Goal: Navigation & Orientation: Find specific page/section

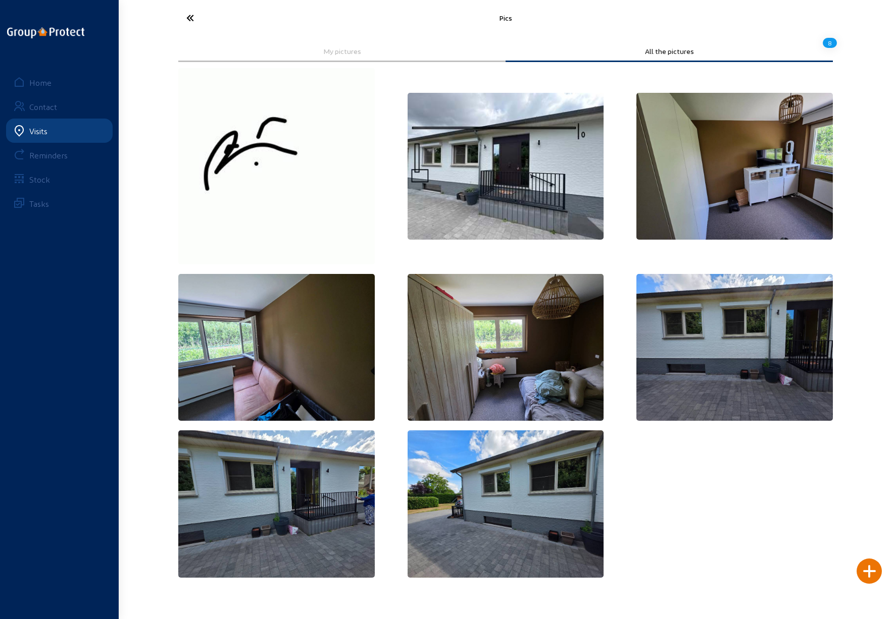
click at [190, 17] on icon at bounding box center [227, 18] width 93 height 18
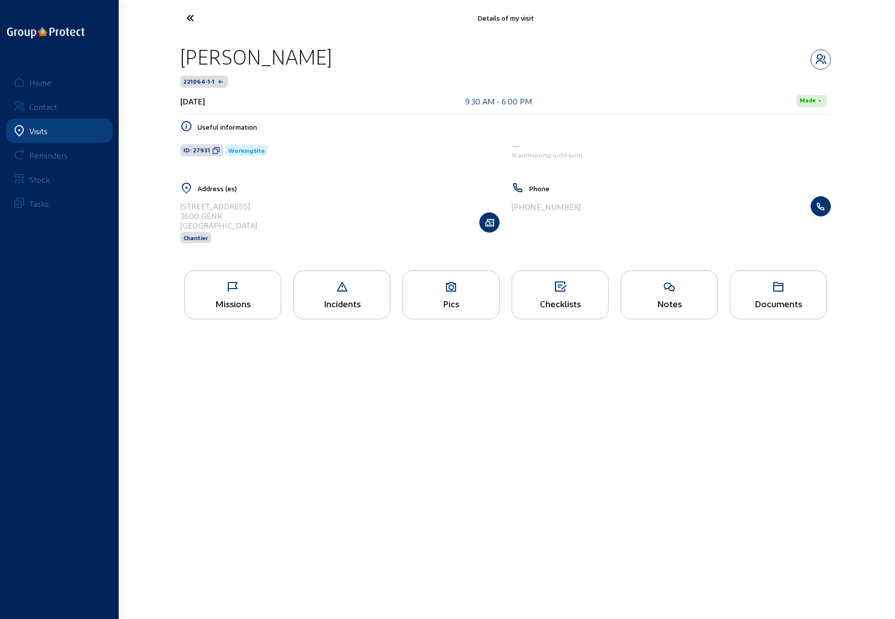
click at [196, 14] on icon at bounding box center [227, 18] width 93 height 18
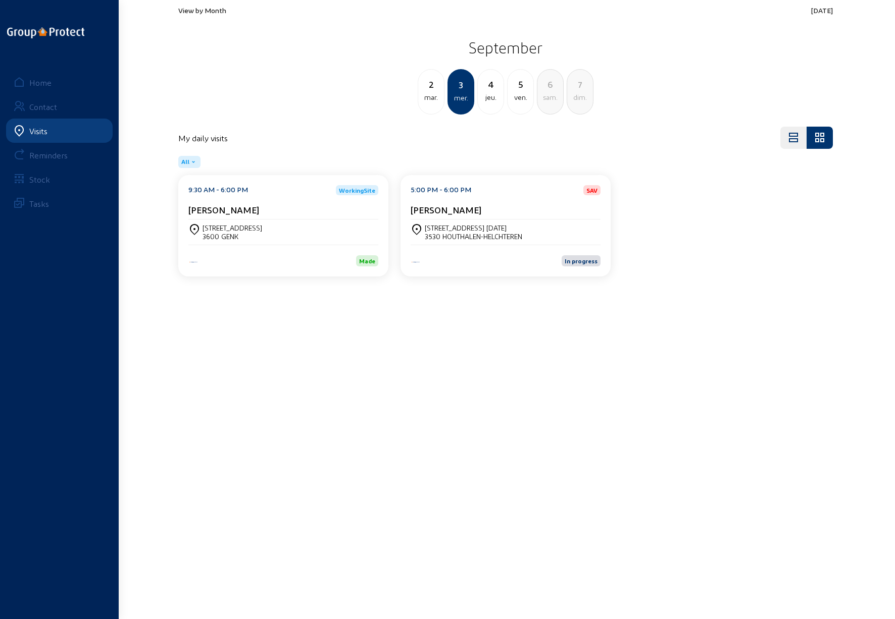
click at [449, 226] on div "[STREET_ADDRESS] [DATE]" at bounding box center [473, 228] width 97 height 9
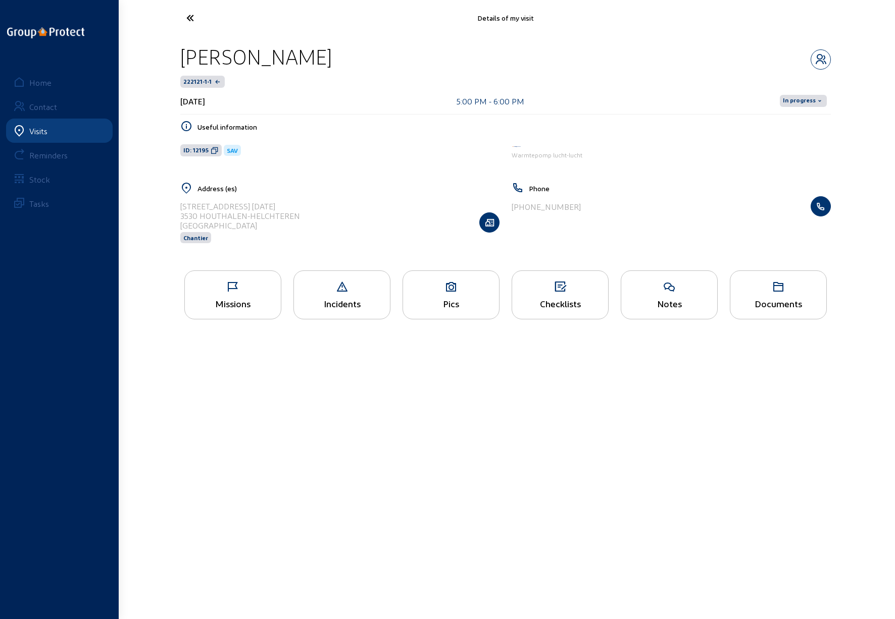
click at [808, 102] on span "In progress" at bounding box center [798, 101] width 33 height 8
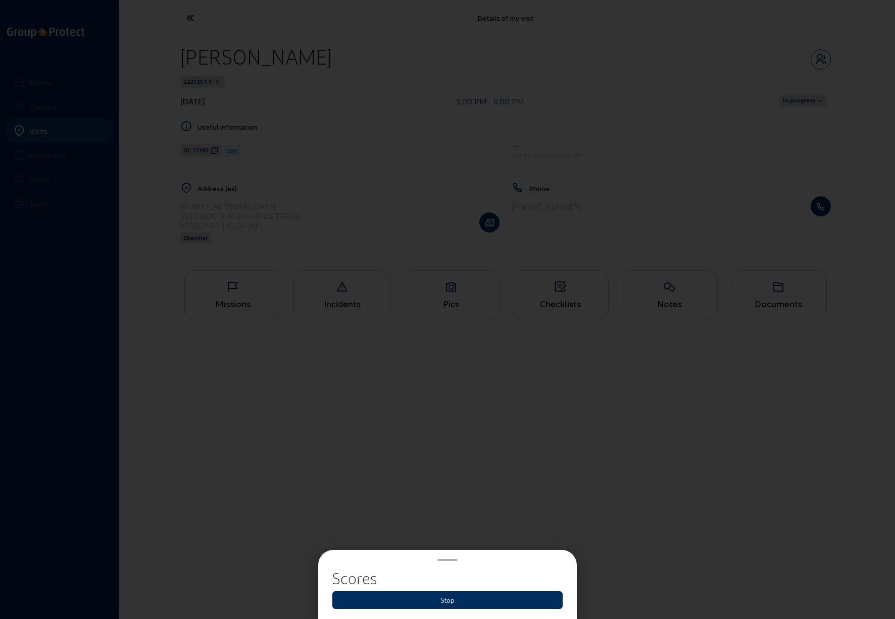
click at [443, 597] on button "Stop" at bounding box center [447, 601] width 230 height 18
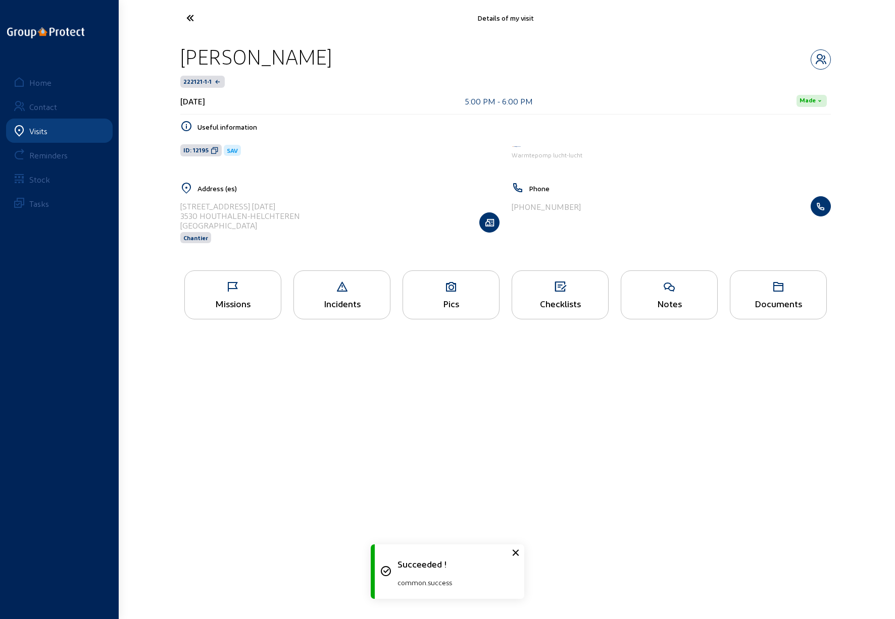
click at [189, 18] on icon at bounding box center [227, 18] width 93 height 18
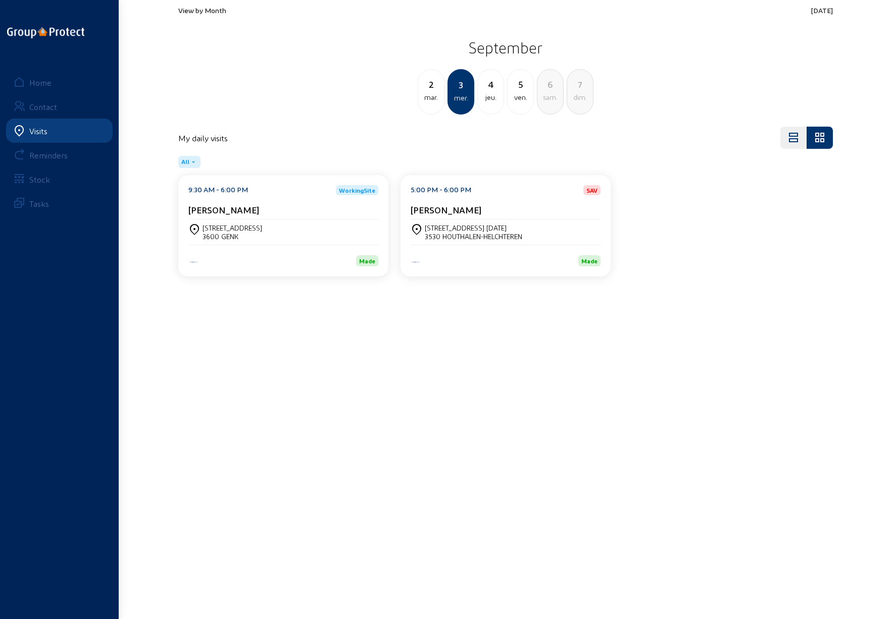
click at [516, 93] on div "ven." at bounding box center [520, 97] width 26 height 12
click at [547, 89] on div "8" at bounding box center [550, 84] width 26 height 14
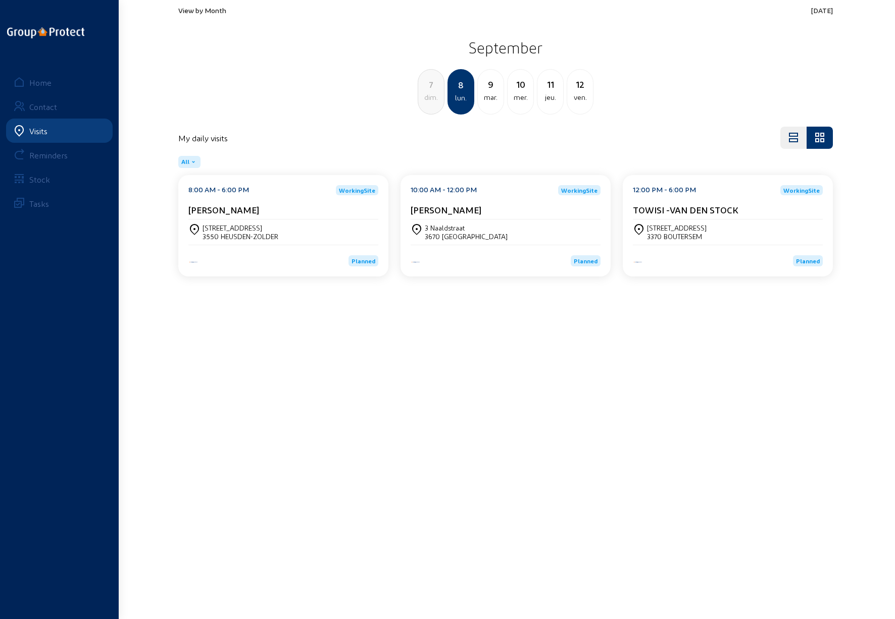
click at [232, 208] on cam-card-title "[PERSON_NAME]" at bounding box center [223, 209] width 71 height 11
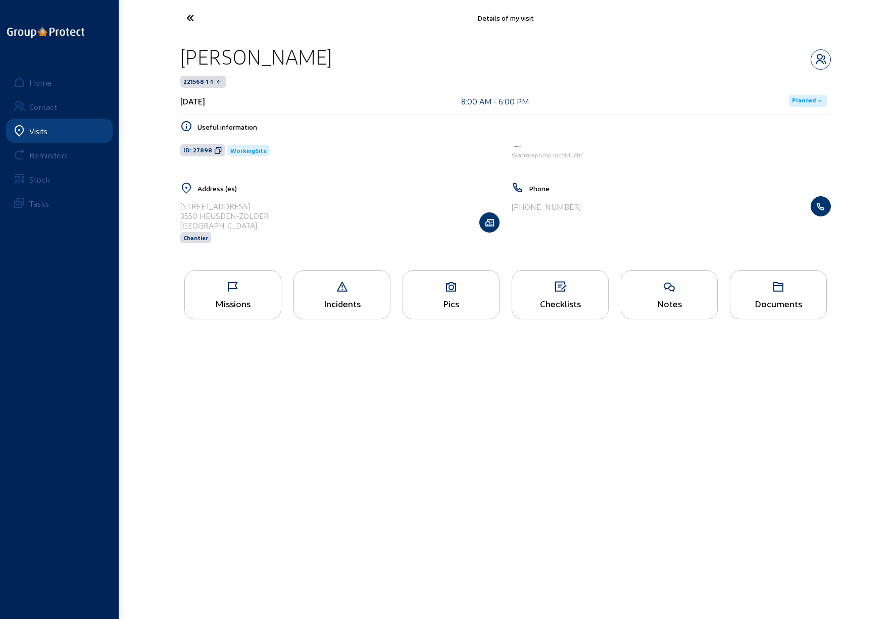
click at [230, 288] on icon at bounding box center [233, 287] width 96 height 12
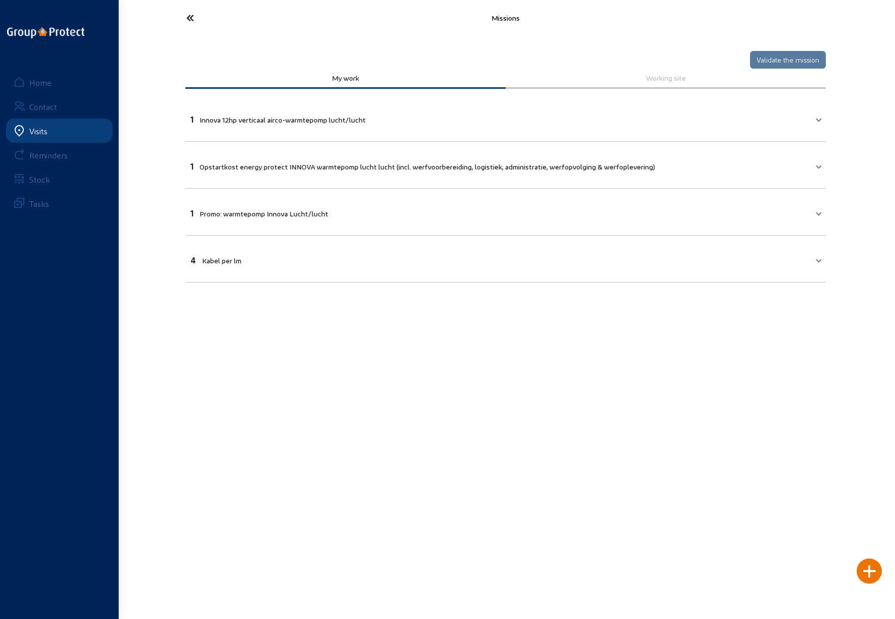
click at [192, 17] on icon at bounding box center [227, 18] width 93 height 18
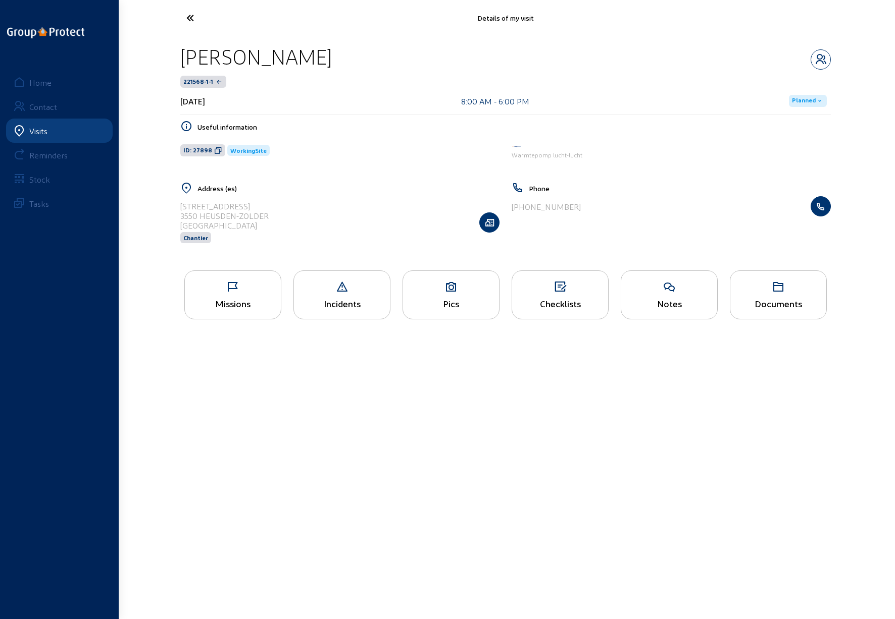
click at [442, 296] on div "Pics" at bounding box center [450, 295] width 97 height 49
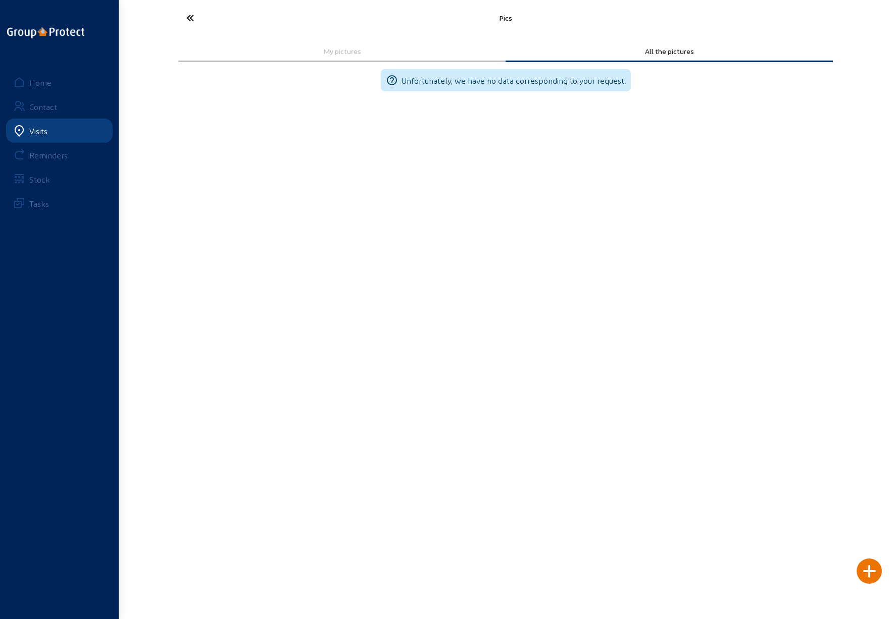
click at [186, 23] on icon at bounding box center [227, 18] width 93 height 18
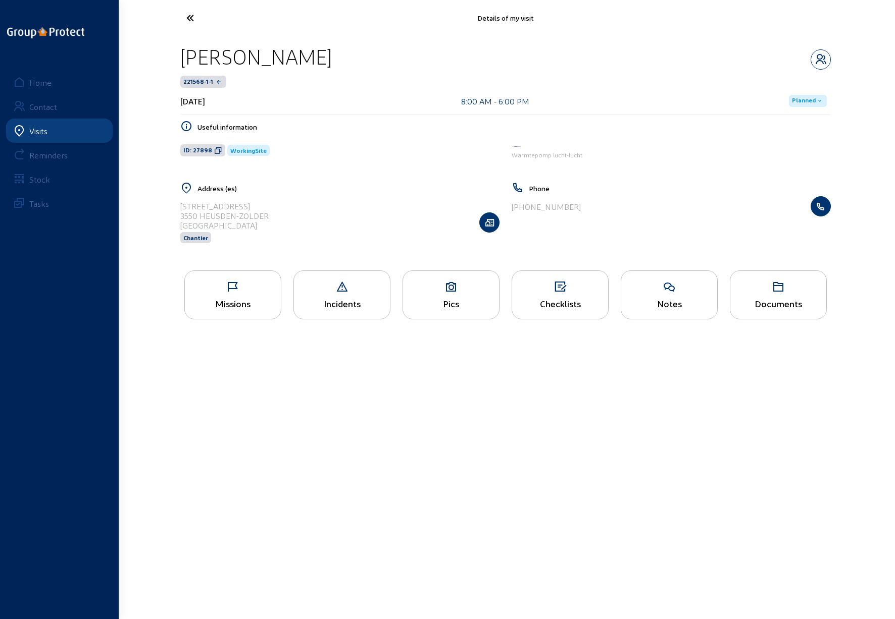
click at [561, 303] on div "Checklists" at bounding box center [560, 303] width 96 height 11
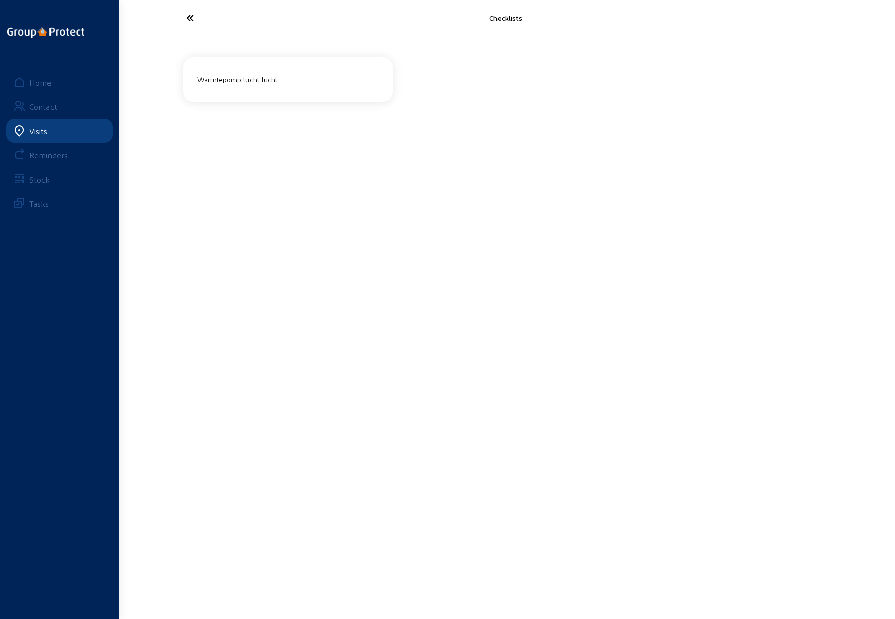
click at [291, 83] on div "Warmtepomp lucht-lucht" at bounding box center [287, 79] width 189 height 17
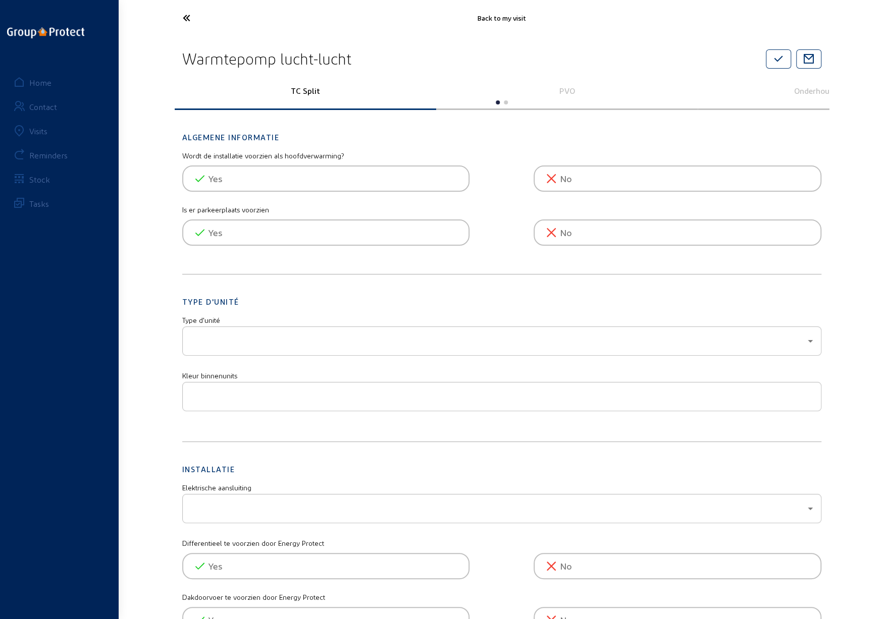
click at [562, 89] on p "PVO" at bounding box center [566, 91] width 247 height 10
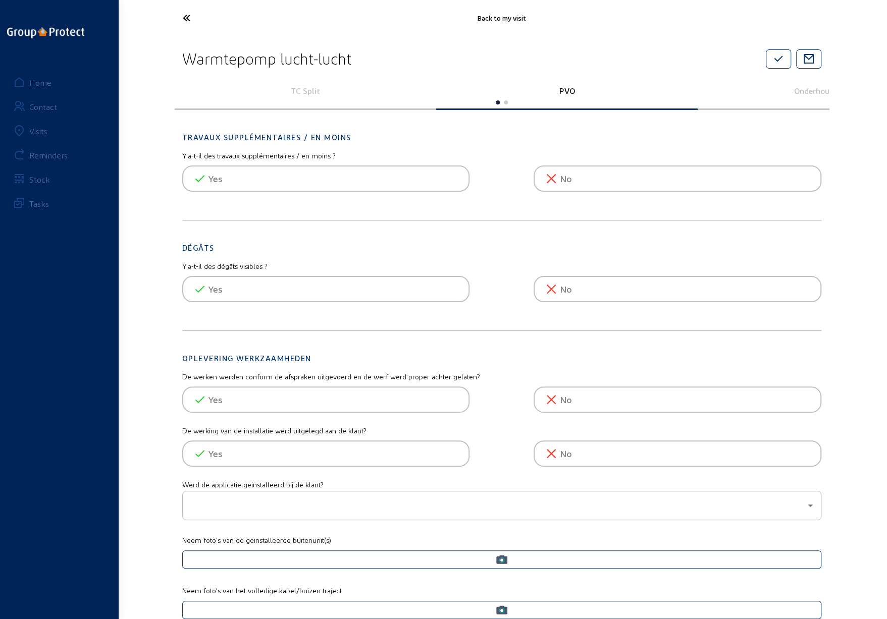
click at [189, 18] on icon at bounding box center [224, 18] width 93 height 18
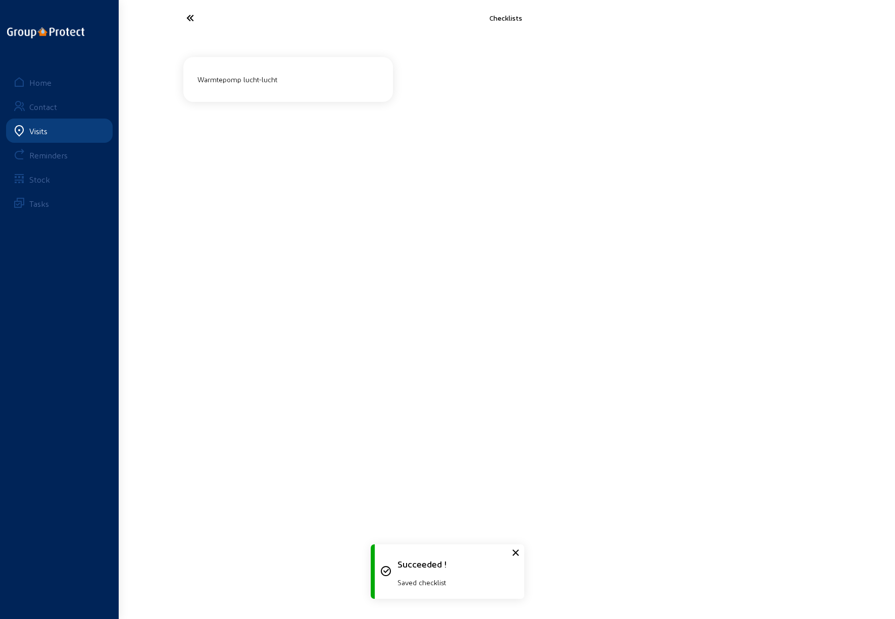
click at [187, 18] on icon at bounding box center [227, 18] width 93 height 18
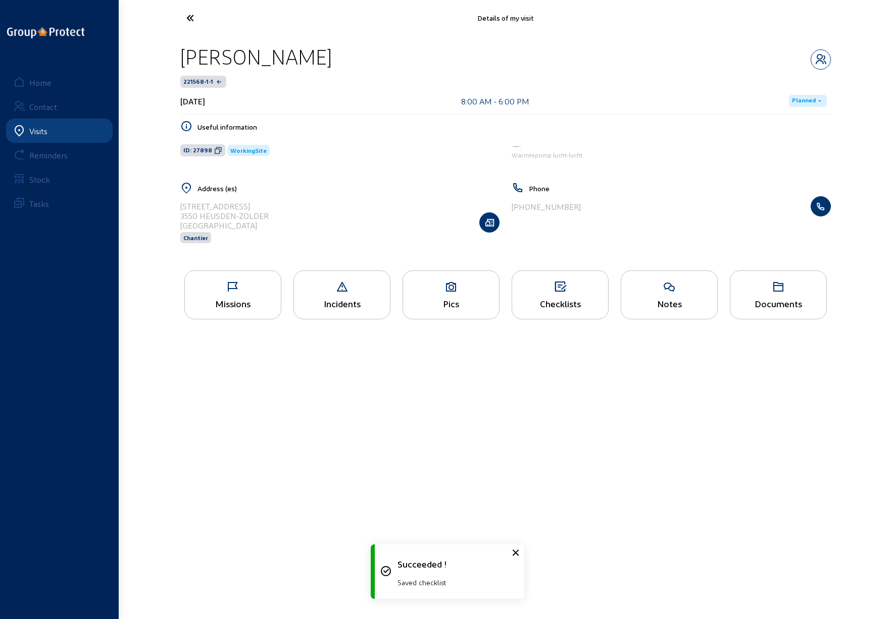
click at [240, 298] on div "Missions" at bounding box center [233, 303] width 96 height 11
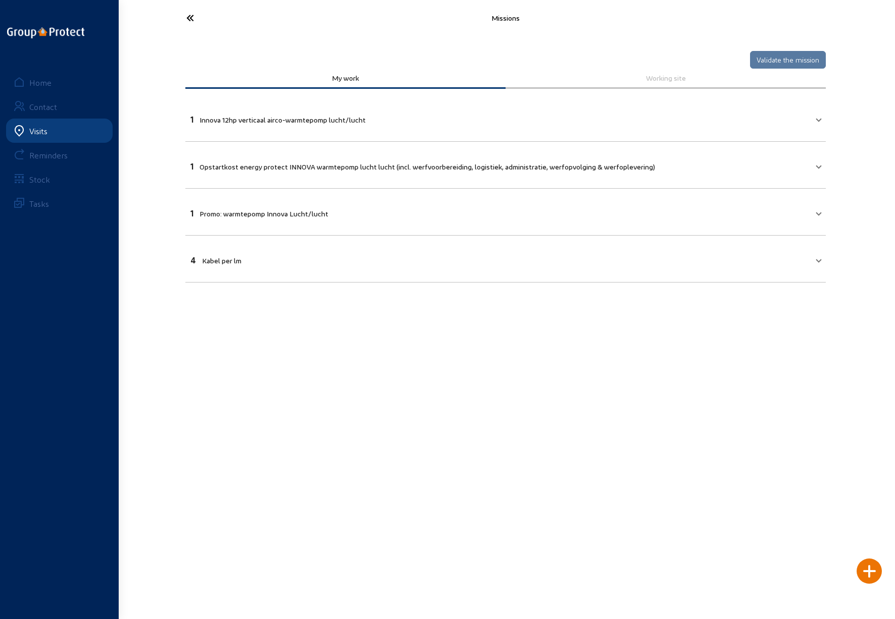
click at [795, 216] on mat-panel-title "1 Promo: warmtepomp Innova Lucht/lucht" at bounding box center [499, 212] width 618 height 12
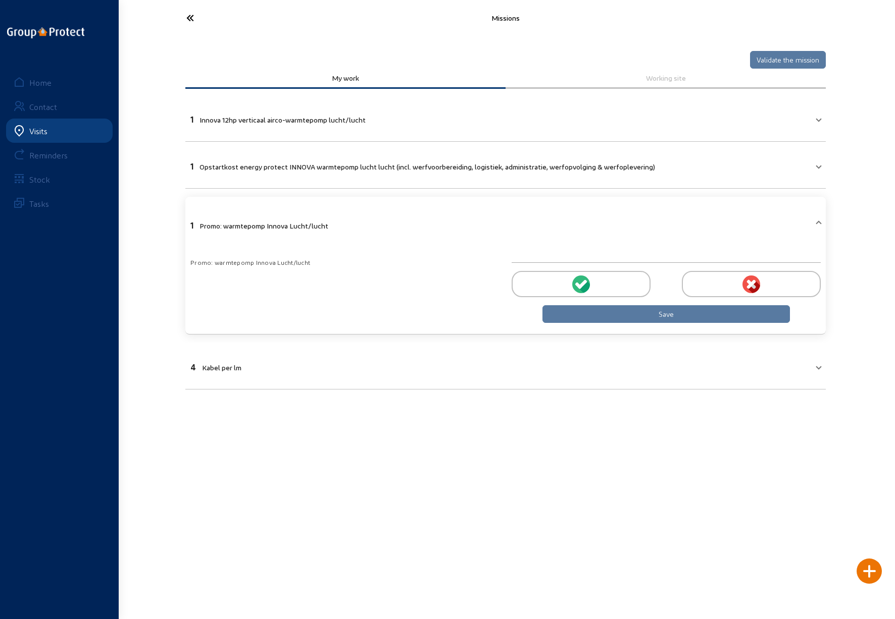
click at [797, 213] on mat-expansion-panel-header "1 Promo: warmtepomp Innova Lucht/lucht" at bounding box center [505, 224] width 640 height 42
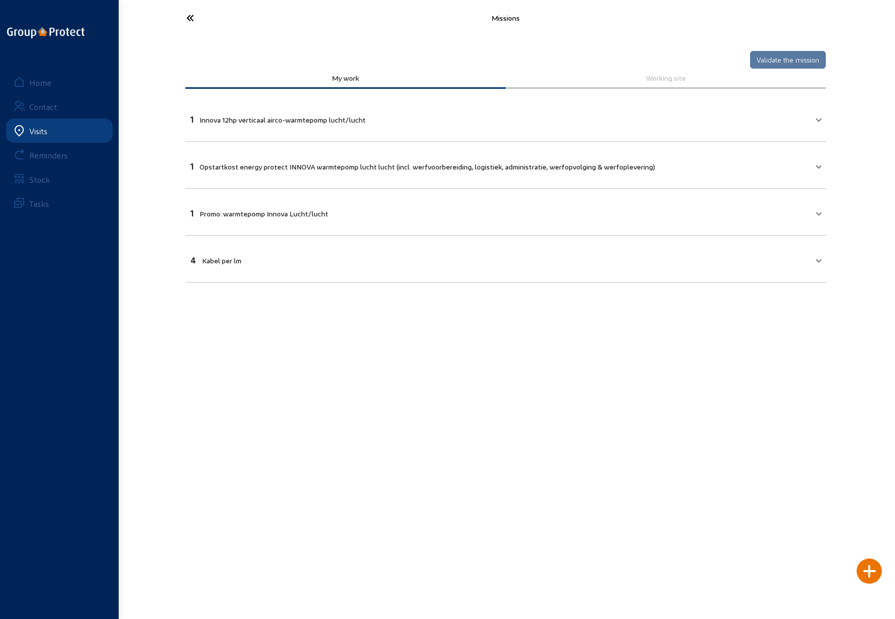
click at [260, 266] on mat-expansion-panel-header "4 Kabel per lm" at bounding box center [505, 259] width 640 height 34
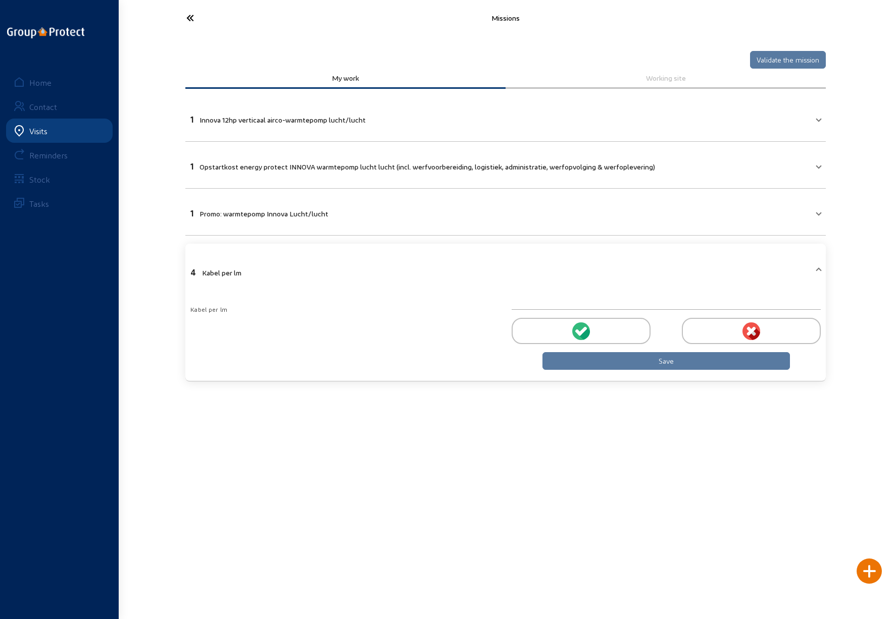
click at [260, 266] on mat-panel-title "4 Kabel per lm" at bounding box center [499, 272] width 618 height 12
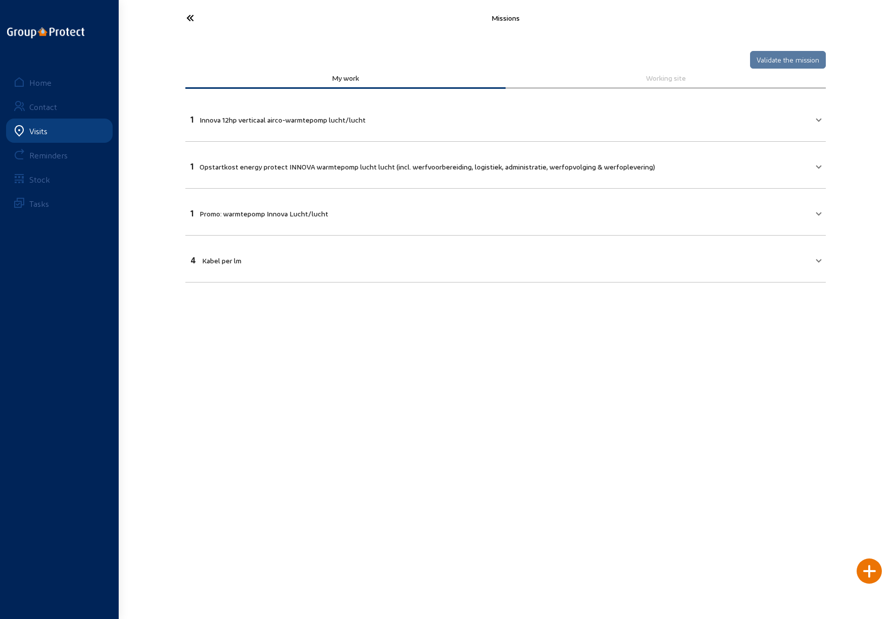
click at [191, 20] on icon at bounding box center [227, 18] width 93 height 18
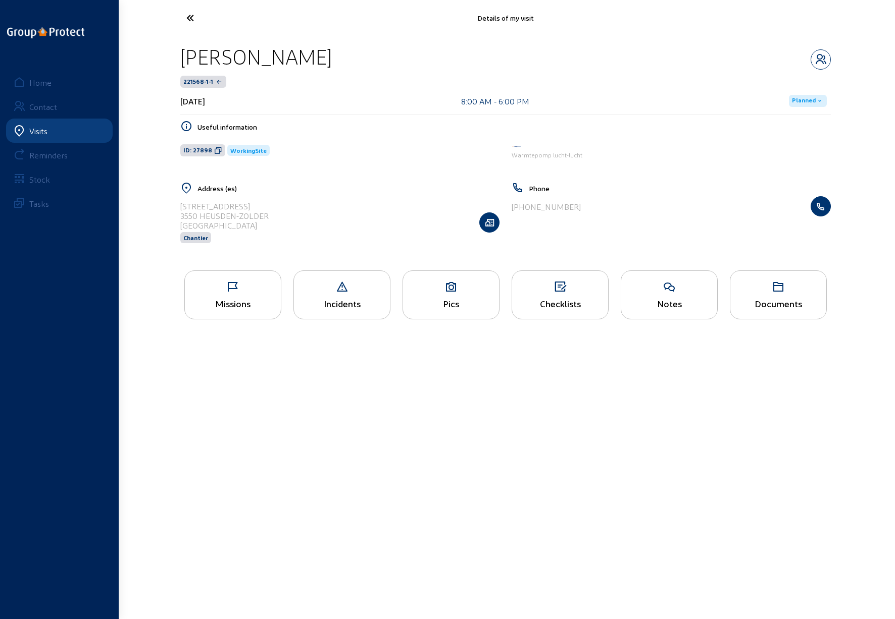
click at [190, 20] on icon at bounding box center [227, 18] width 93 height 18
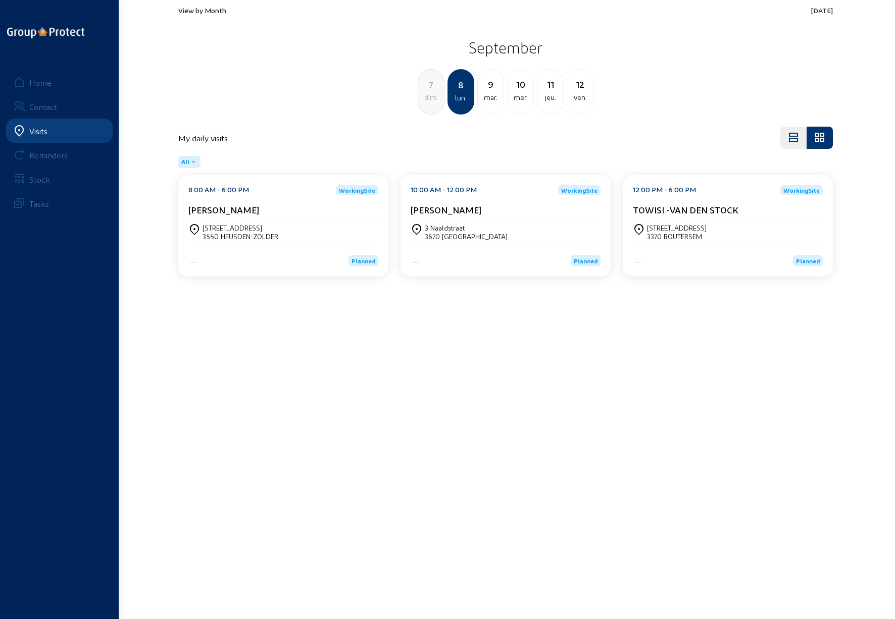
click at [501, 220] on div "[GEOGRAPHIC_DATA][STREET_ADDRESS]" at bounding box center [505, 232] width 190 height 25
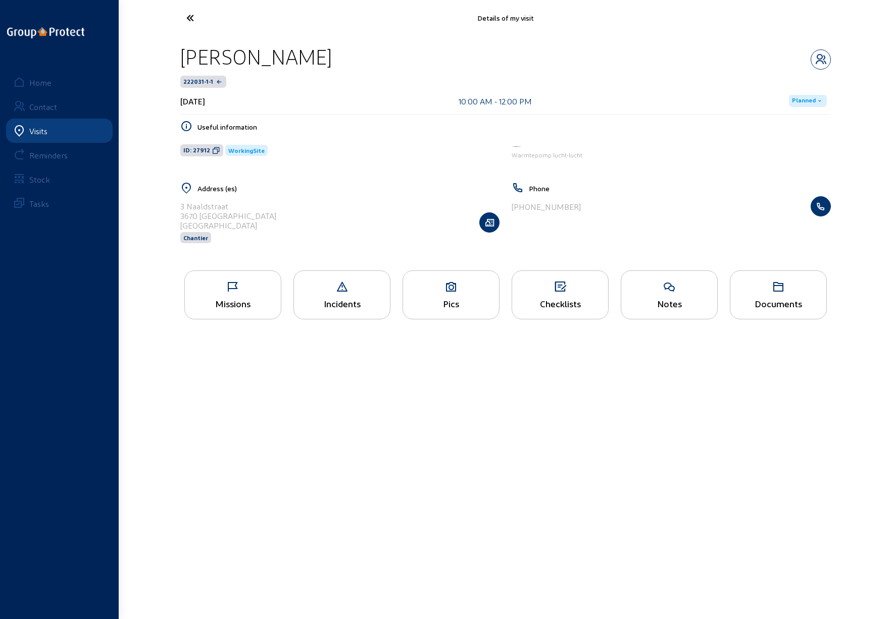
click at [237, 287] on icon at bounding box center [233, 287] width 96 height 12
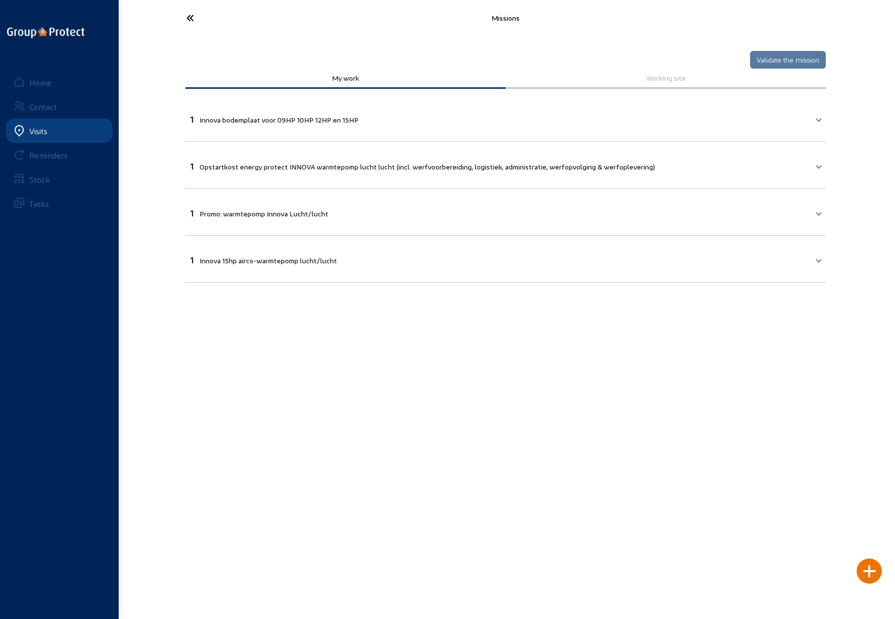
click at [189, 18] on icon at bounding box center [227, 18] width 93 height 18
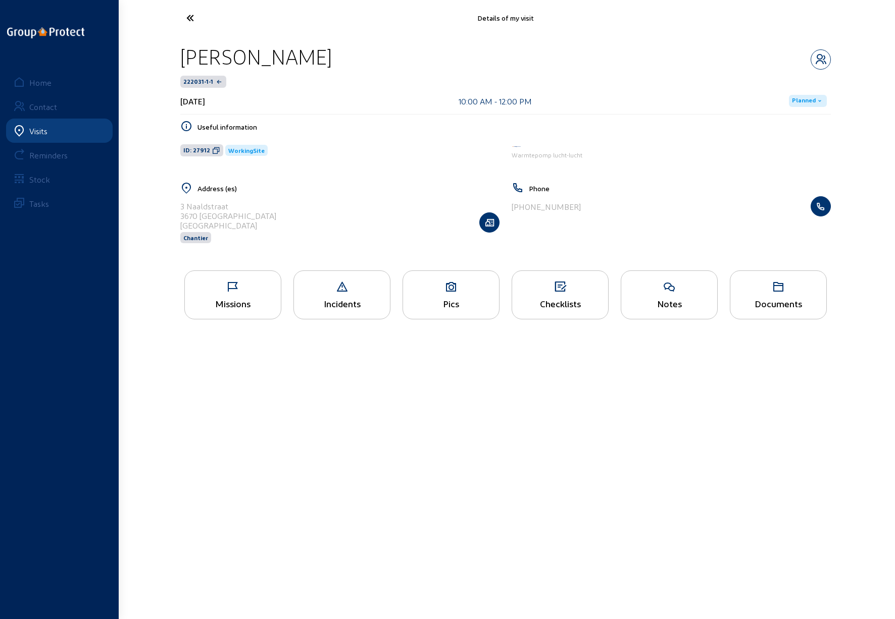
click at [439, 298] on div "Pics" at bounding box center [451, 303] width 96 height 11
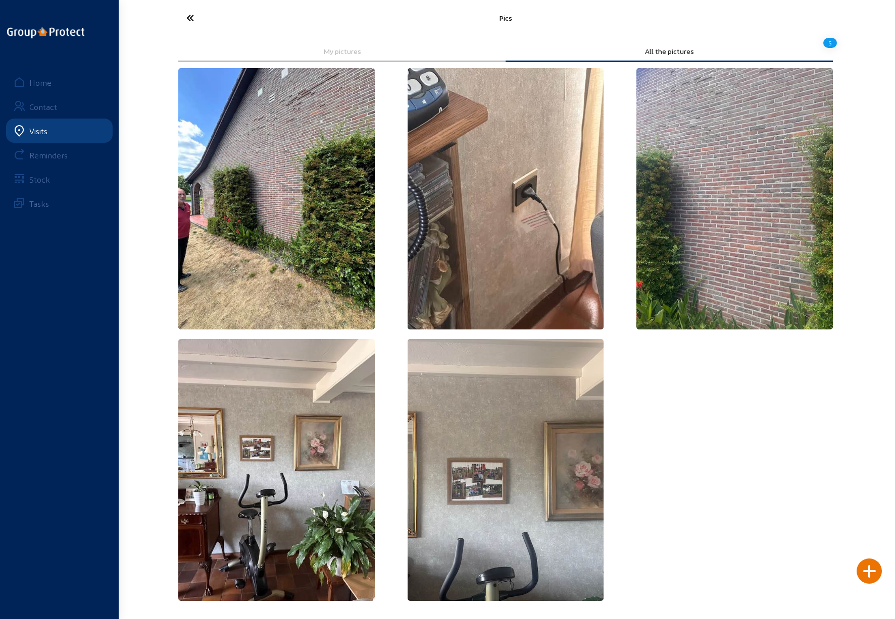
click at [193, 17] on icon at bounding box center [227, 18] width 93 height 18
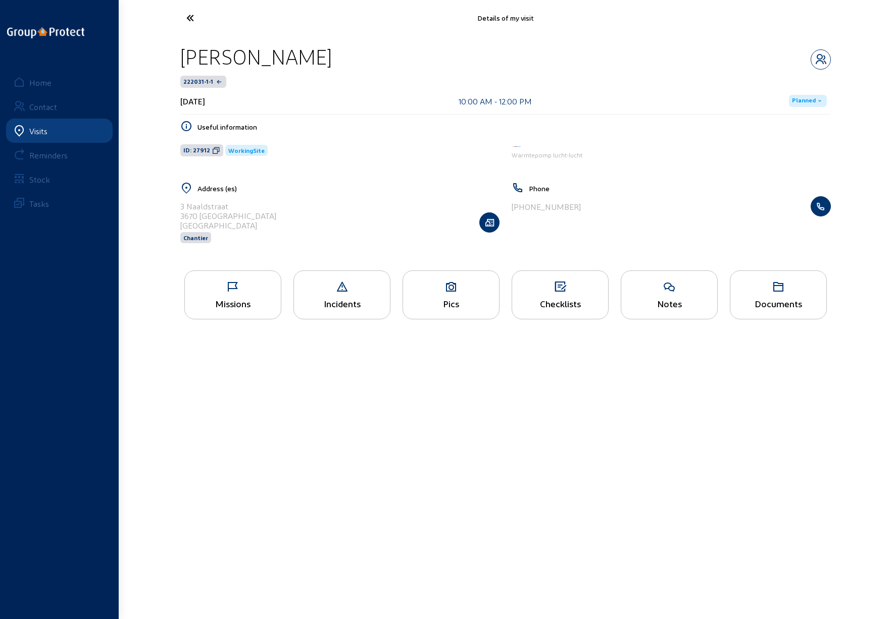
click at [193, 17] on icon at bounding box center [227, 18] width 93 height 18
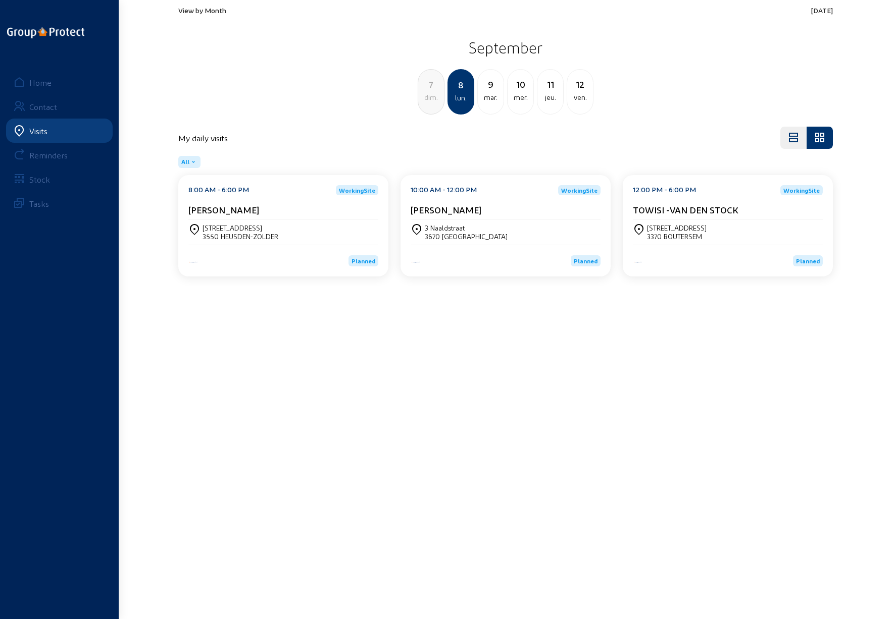
click at [668, 232] on div "3370 BOUTERSEM" at bounding box center [677, 236] width 60 height 9
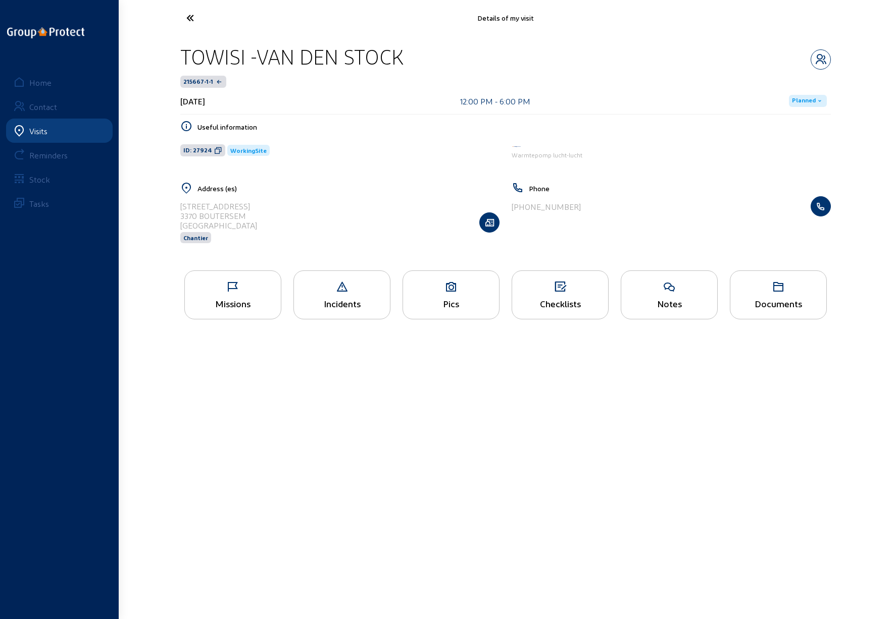
click at [242, 288] on icon at bounding box center [233, 287] width 96 height 12
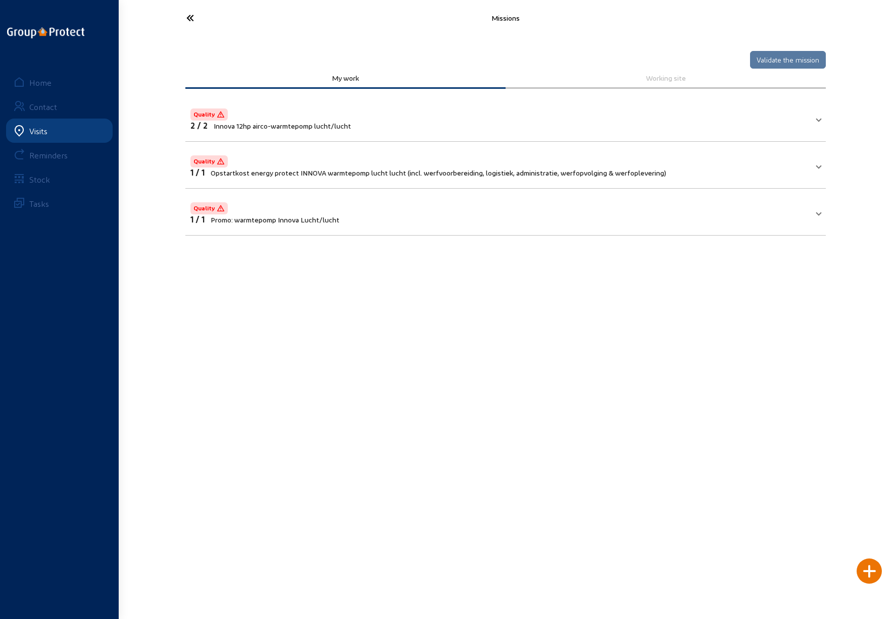
click at [189, 18] on icon at bounding box center [227, 18] width 93 height 18
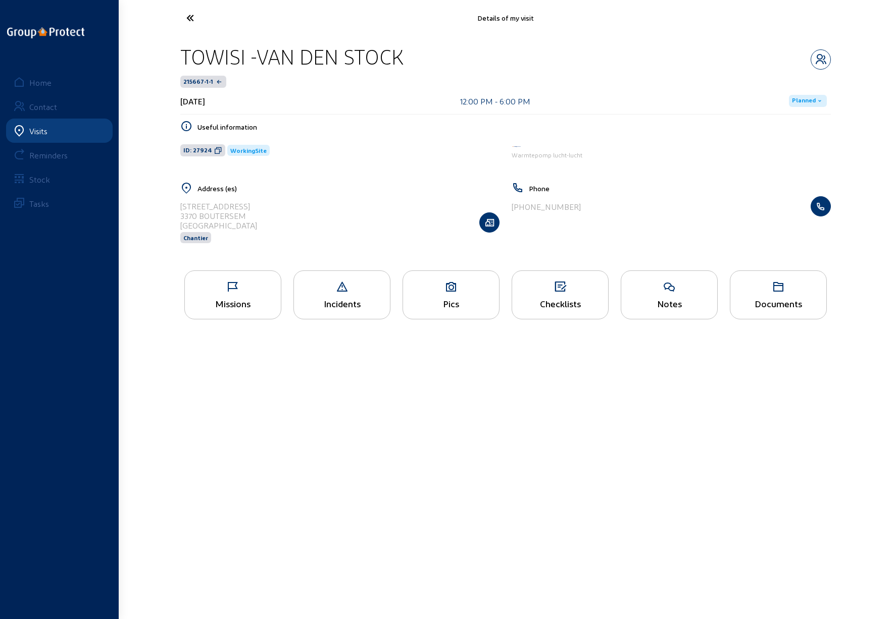
click at [442, 300] on div "Pics" at bounding box center [451, 303] width 96 height 11
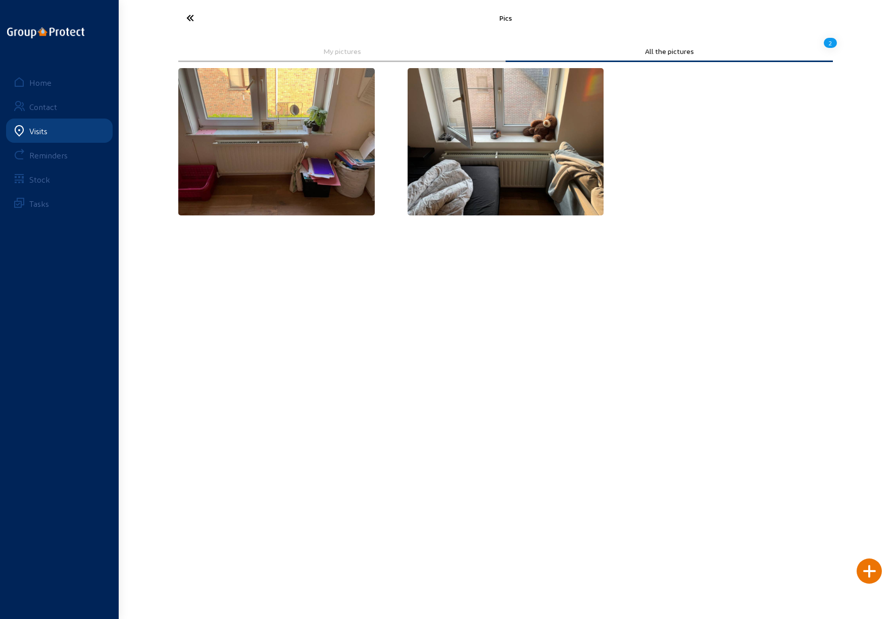
click at [307, 139] on img at bounding box center [276, 141] width 196 height 147
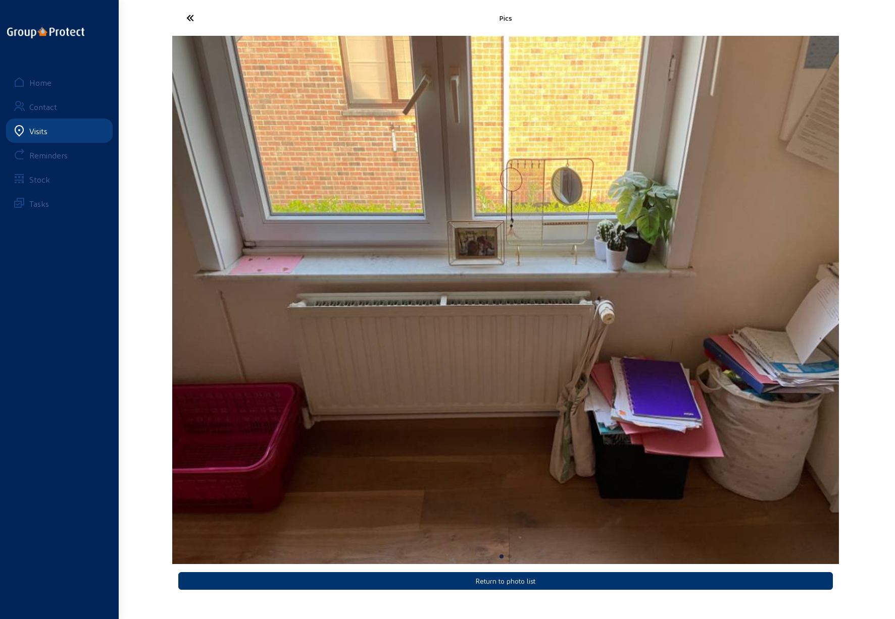
click at [759, 296] on img "1 / 2" at bounding box center [505, 300] width 666 height 529
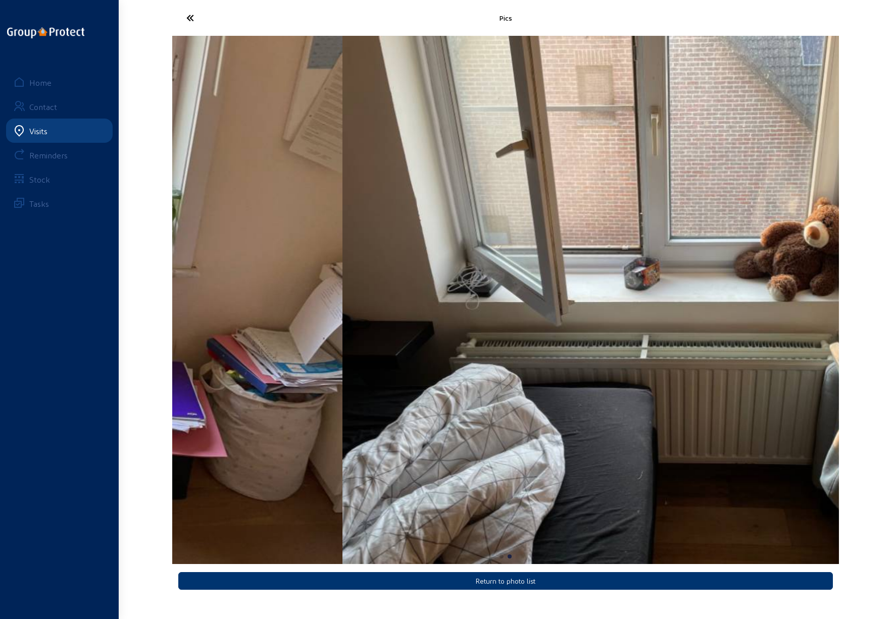
click at [301, 309] on img "1 / 2" at bounding box center [9, 300] width 666 height 529
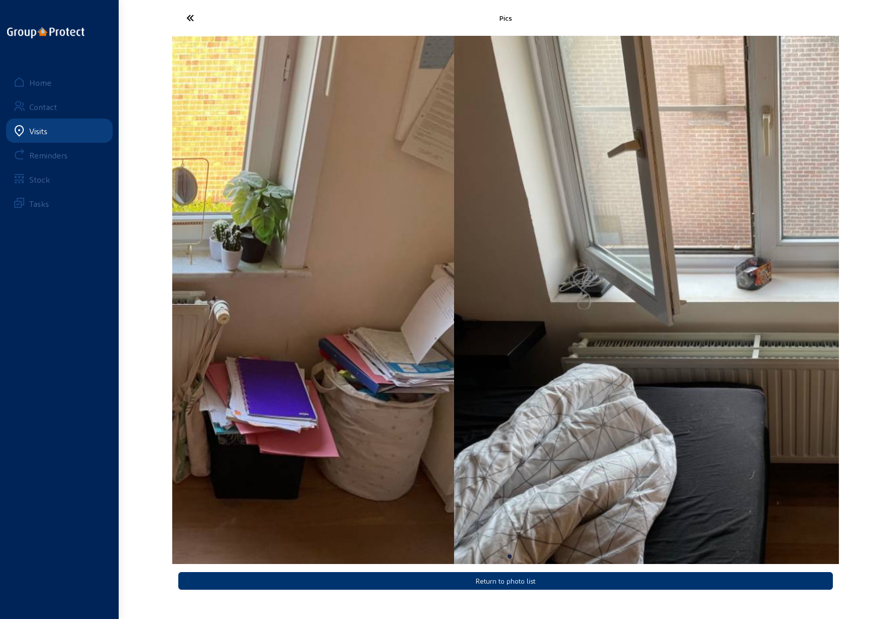
click at [720, 306] on img "2 / 2" at bounding box center [787, 300] width 666 height 529
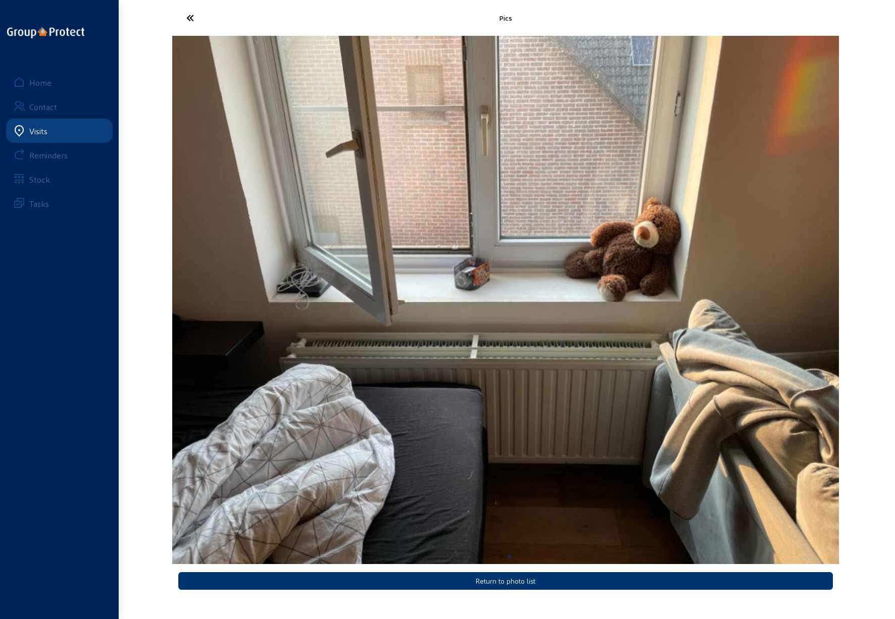
click at [823, 329] on img "2 / 2" at bounding box center [505, 300] width 666 height 529
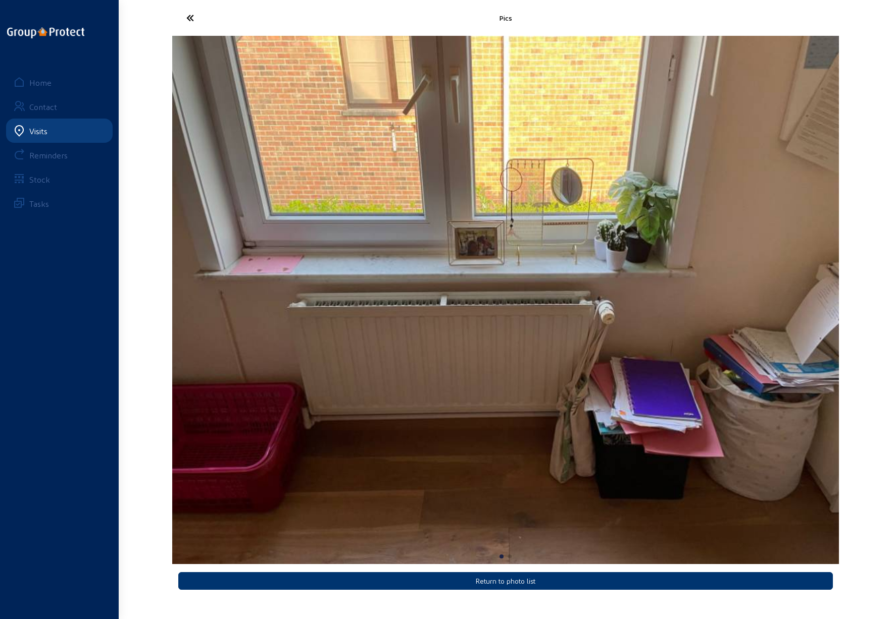
click at [194, 20] on icon at bounding box center [227, 18] width 93 height 18
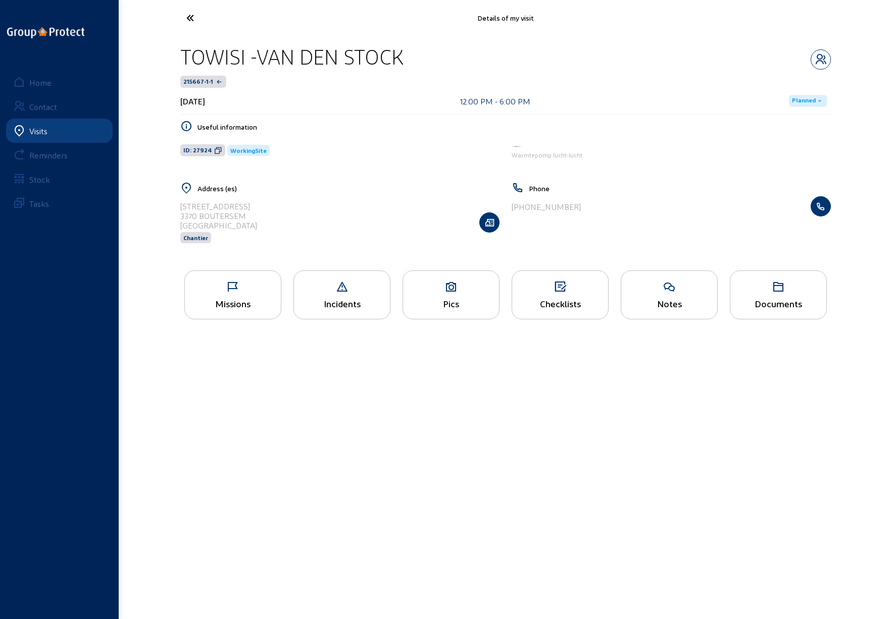
click at [190, 19] on icon at bounding box center [227, 18] width 93 height 18
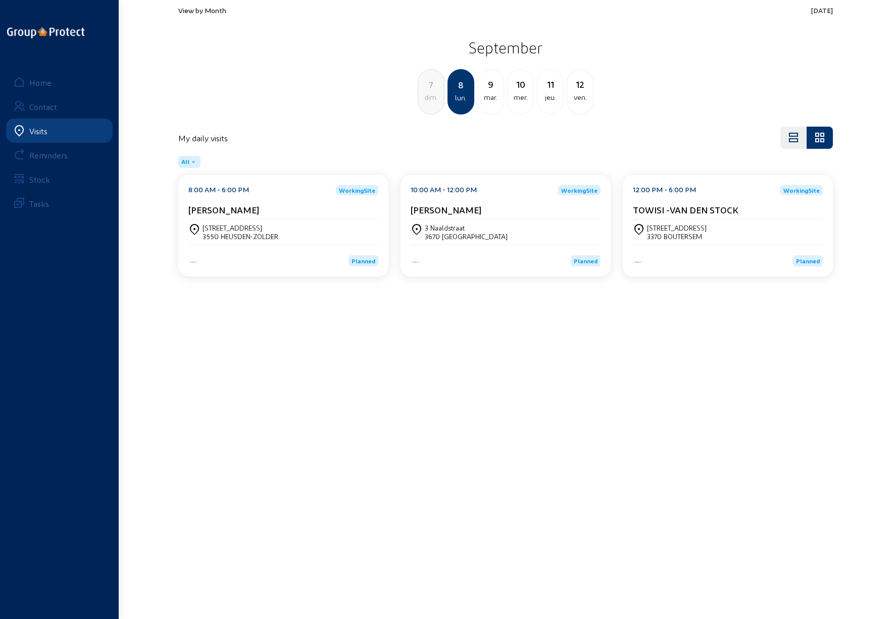
click at [486, 87] on div "9" at bounding box center [491, 84] width 26 height 14
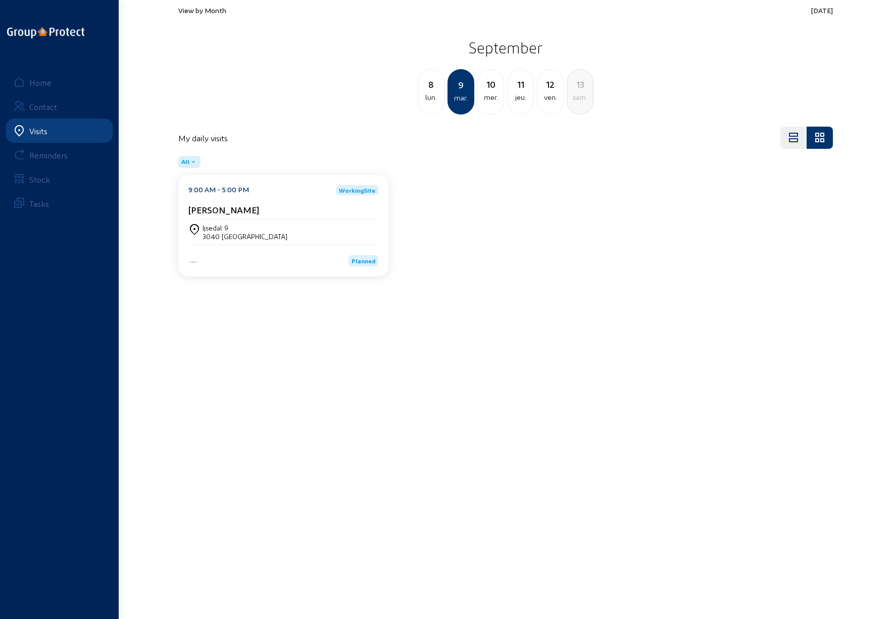
click at [227, 235] on div "3040 [GEOGRAPHIC_DATA]" at bounding box center [244, 236] width 85 height 9
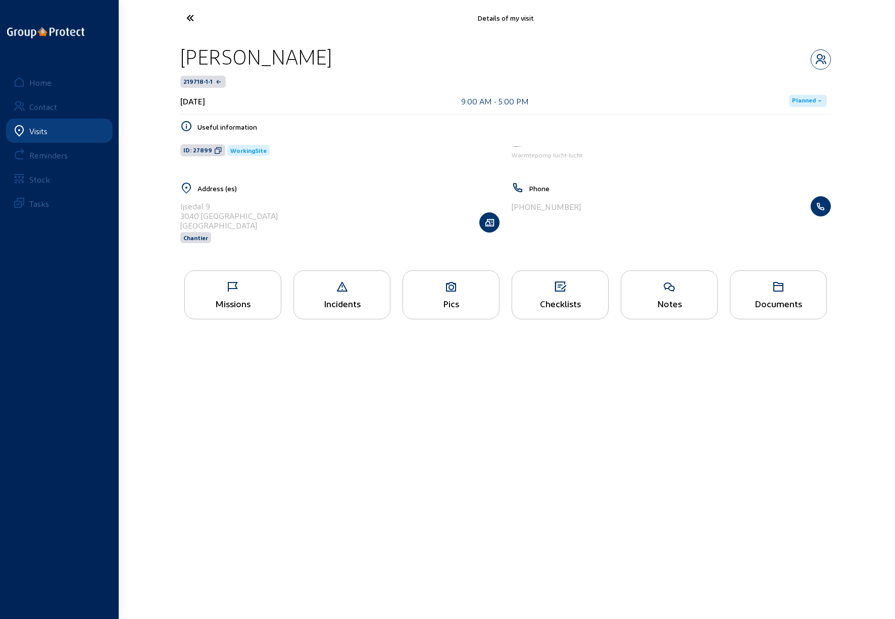
click at [467, 287] on icon at bounding box center [451, 287] width 96 height 12
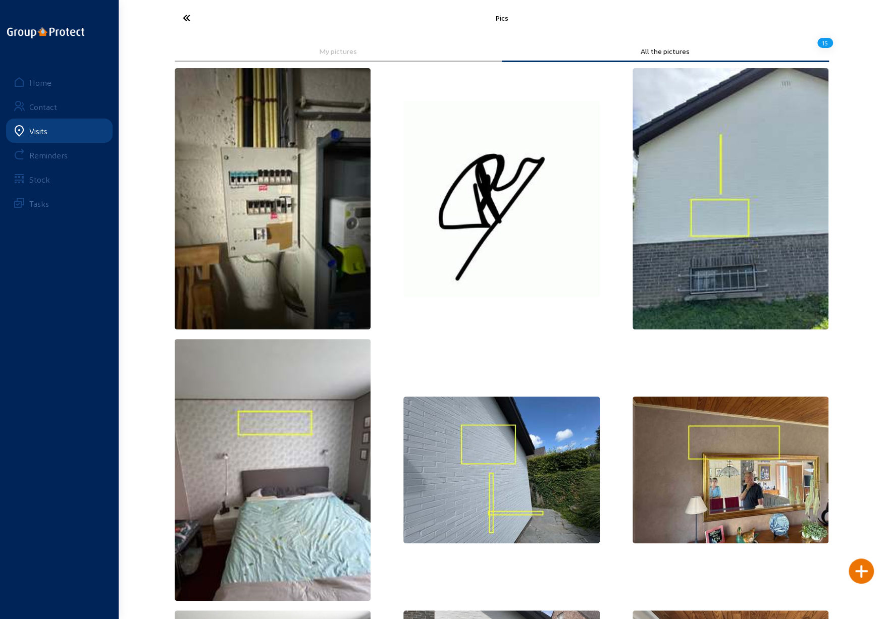
click at [187, 15] on icon at bounding box center [224, 18] width 93 height 18
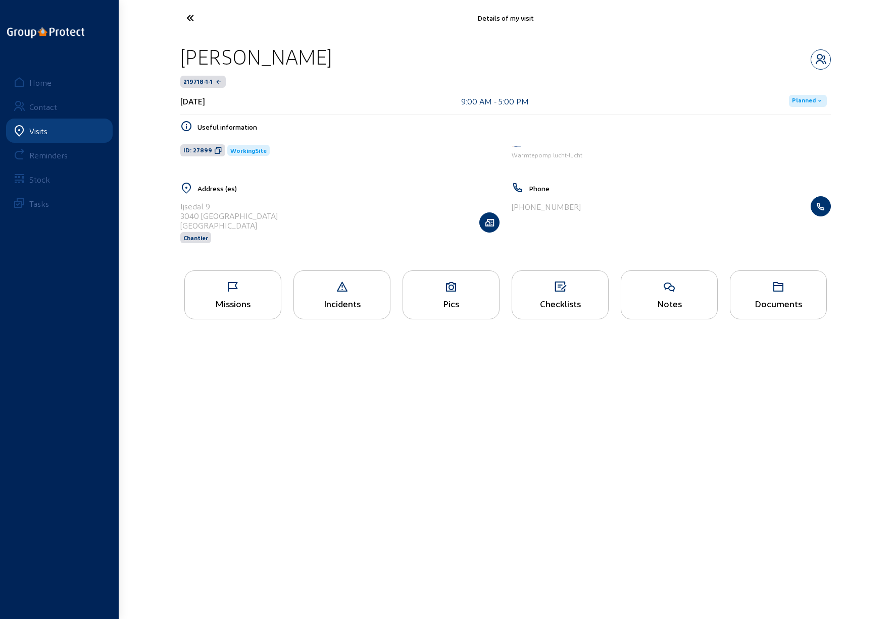
click at [558, 293] on div "Checklists" at bounding box center [559, 295] width 97 height 49
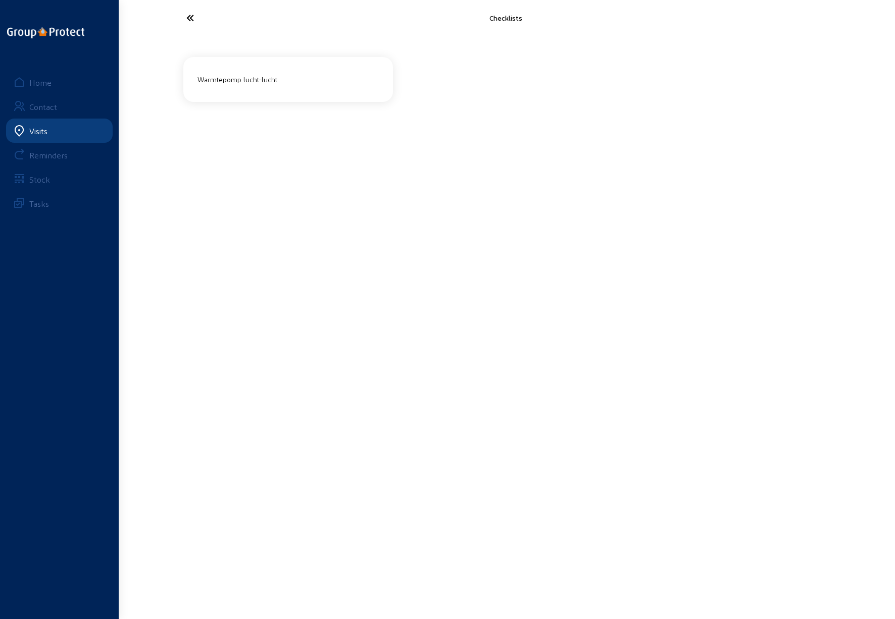
click at [288, 81] on div "Warmtepomp lucht-lucht" at bounding box center [287, 79] width 189 height 17
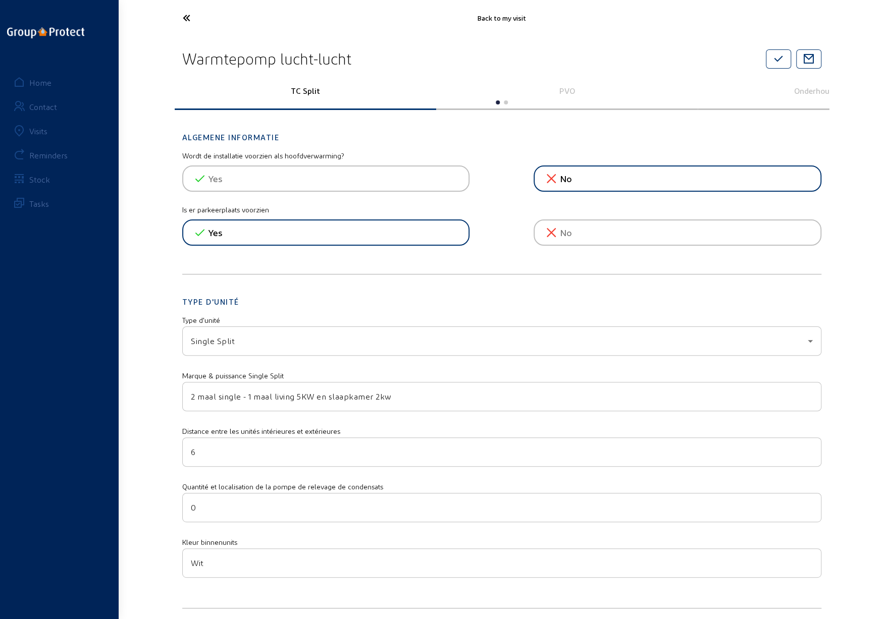
click at [185, 14] on icon at bounding box center [224, 18] width 93 height 18
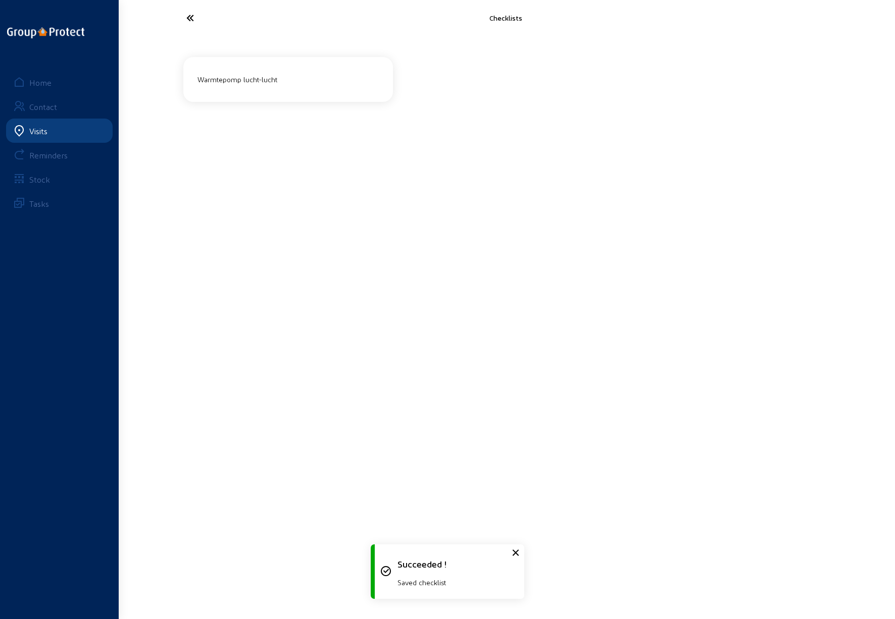
click at [185, 14] on icon at bounding box center [227, 18] width 93 height 18
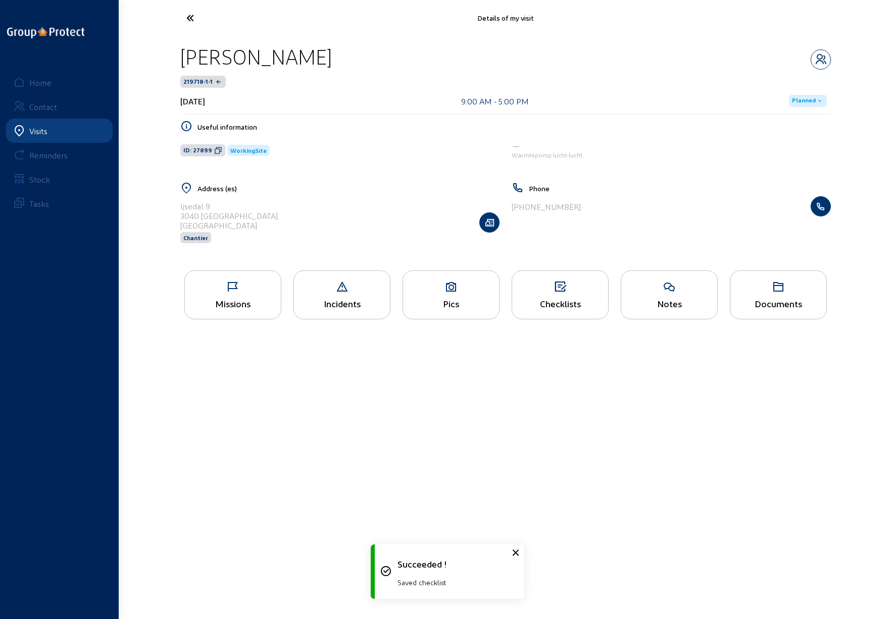
click at [460, 285] on icon at bounding box center [451, 287] width 96 height 12
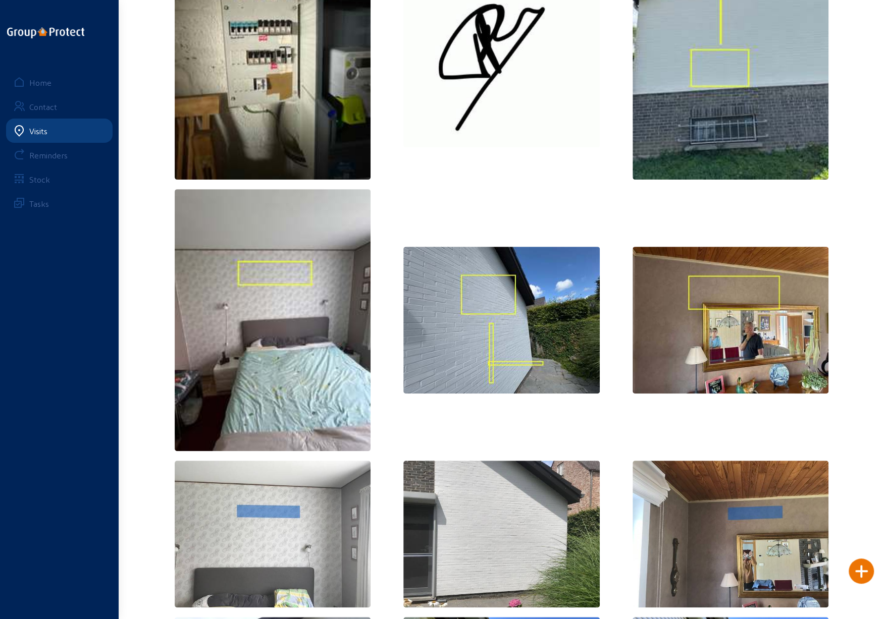
scroll to position [151, 0]
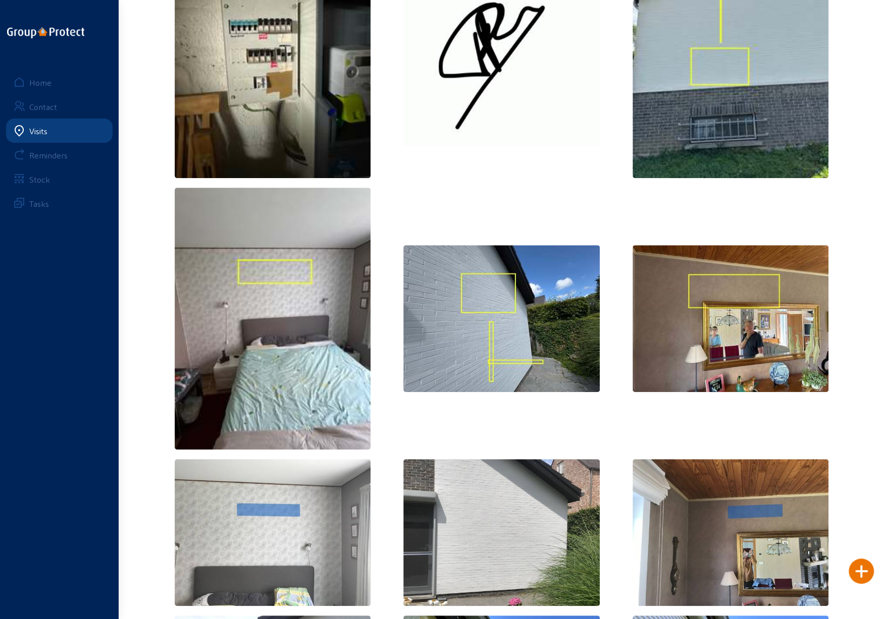
click at [795, 350] on img at bounding box center [731, 318] width 196 height 147
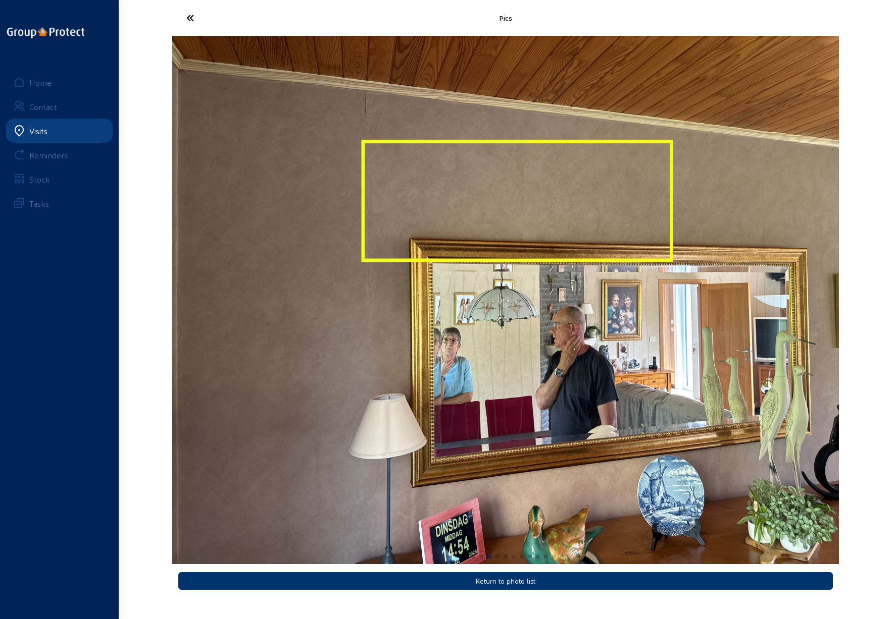
click at [180, 21] on cam-font-icon at bounding box center [227, 18] width 99 height 24
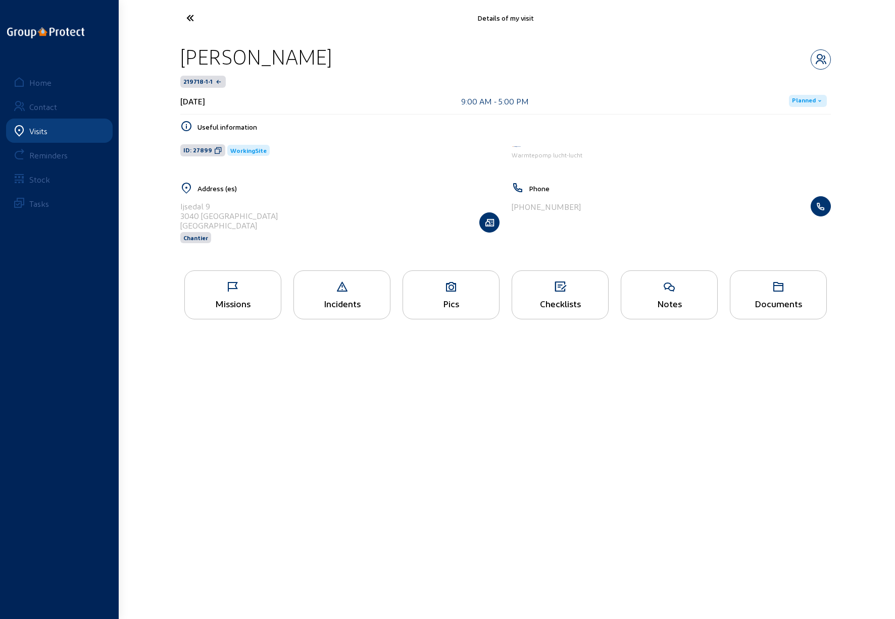
click at [189, 16] on icon at bounding box center [227, 18] width 93 height 18
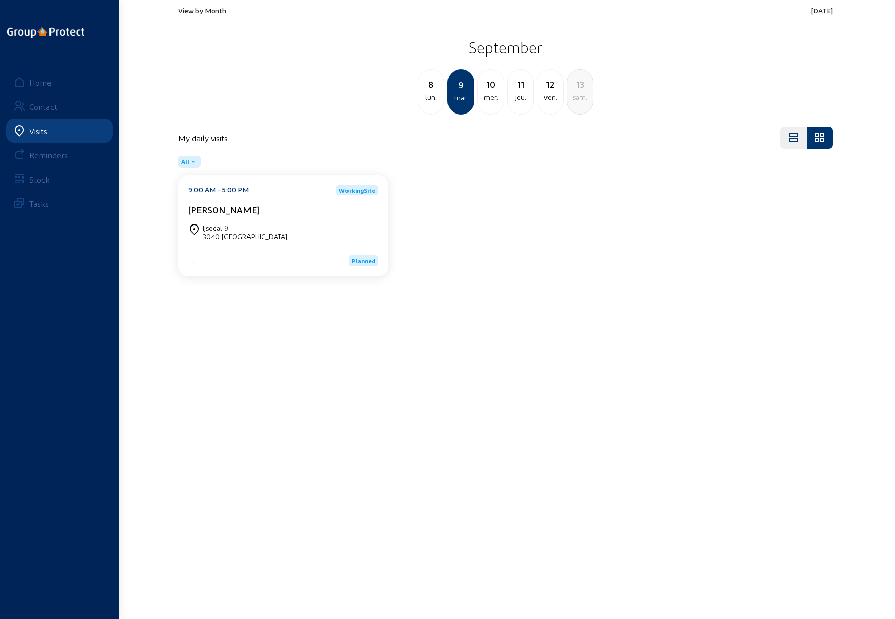
click at [494, 89] on div "10" at bounding box center [491, 84] width 26 height 14
click at [231, 212] on cam-card-title "[PERSON_NAME]" at bounding box center [223, 209] width 71 height 11
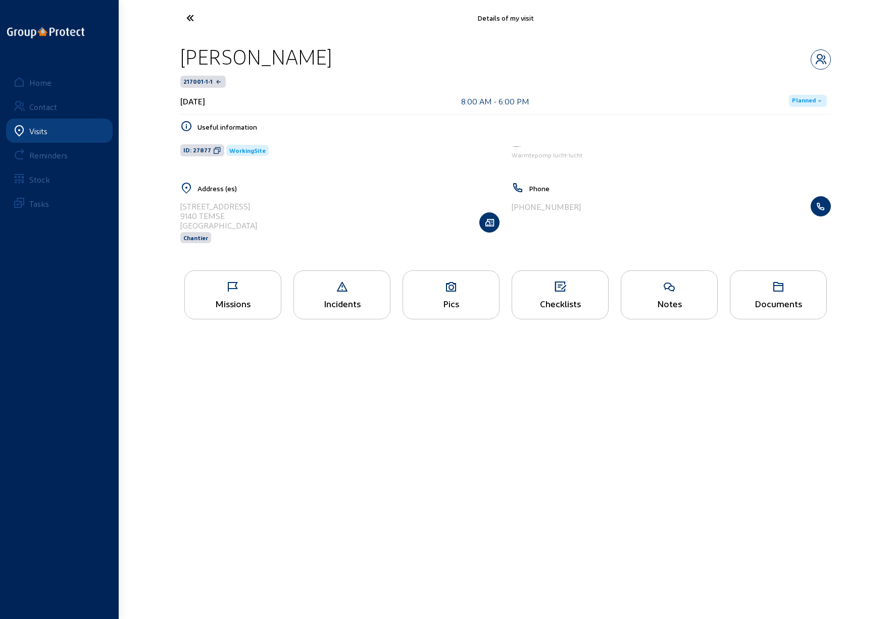
click at [451, 290] on icon at bounding box center [451, 287] width 96 height 12
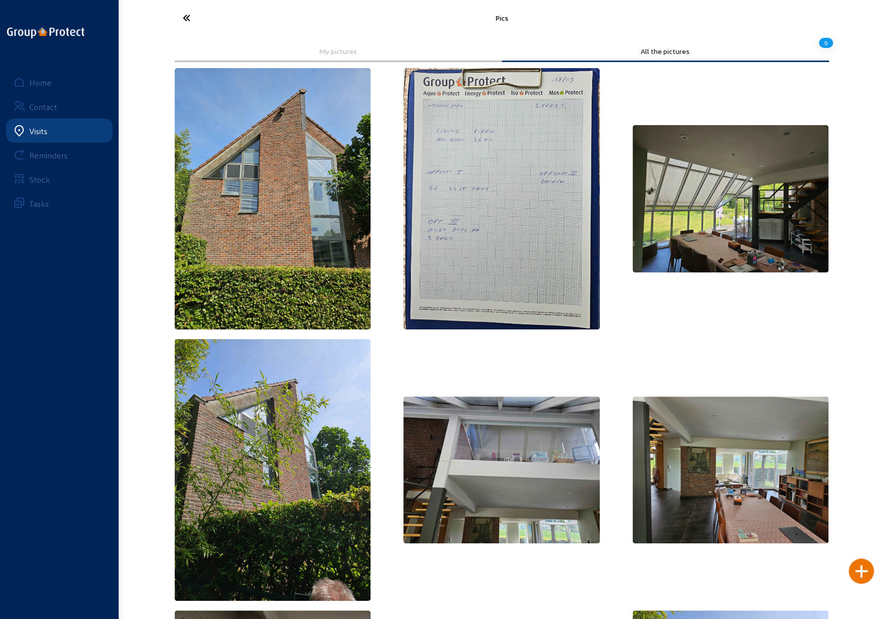
click at [187, 19] on icon at bounding box center [224, 18] width 93 height 18
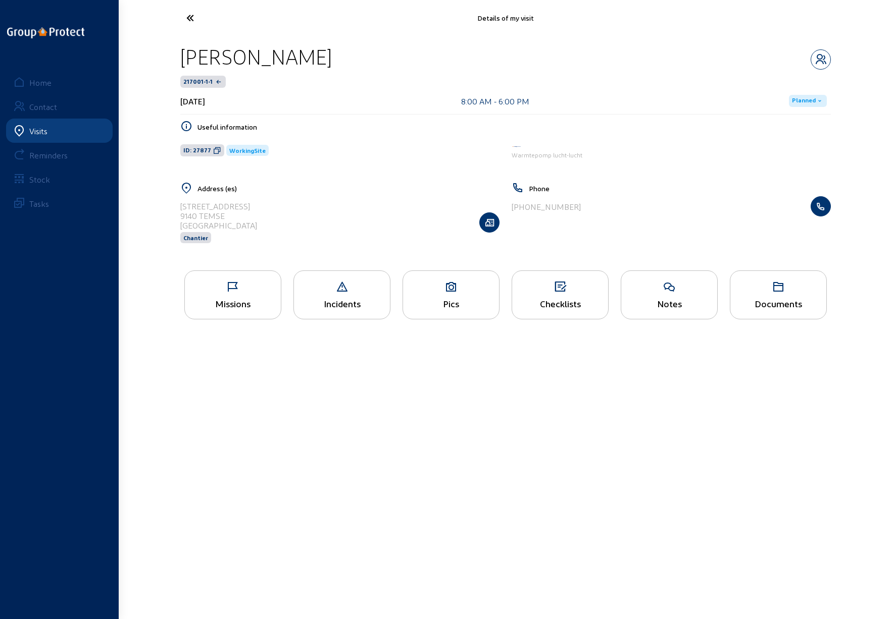
click at [191, 18] on icon at bounding box center [227, 18] width 93 height 18
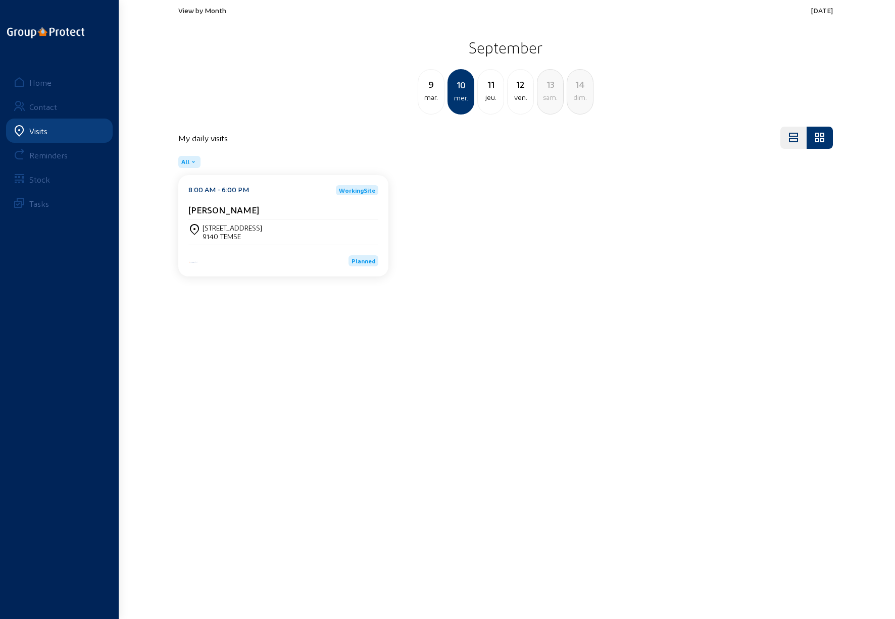
click at [494, 89] on div "11" at bounding box center [491, 84] width 26 height 14
click at [234, 229] on div "[STREET_ADDRESS]" at bounding box center [232, 228] width 60 height 9
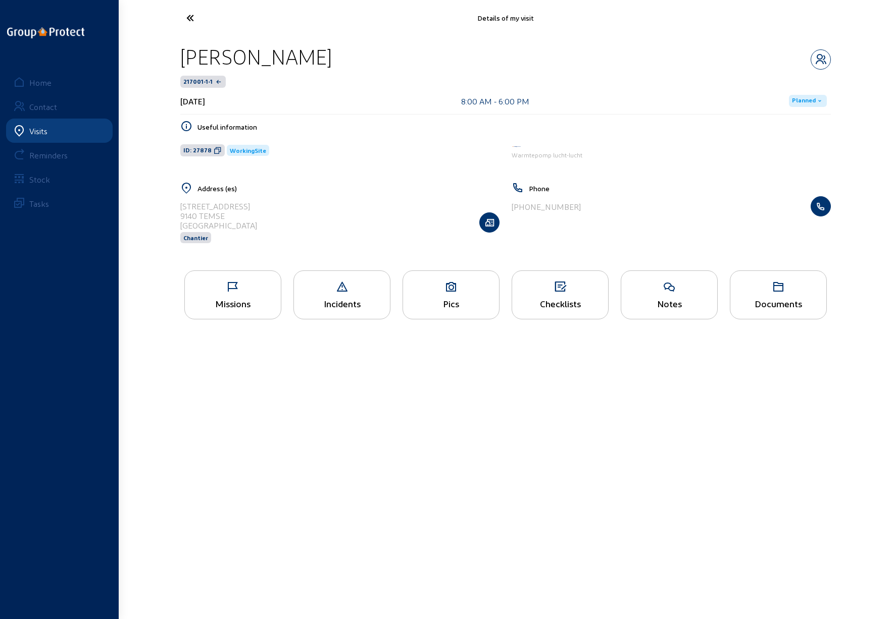
click at [448, 292] on icon at bounding box center [451, 287] width 96 height 12
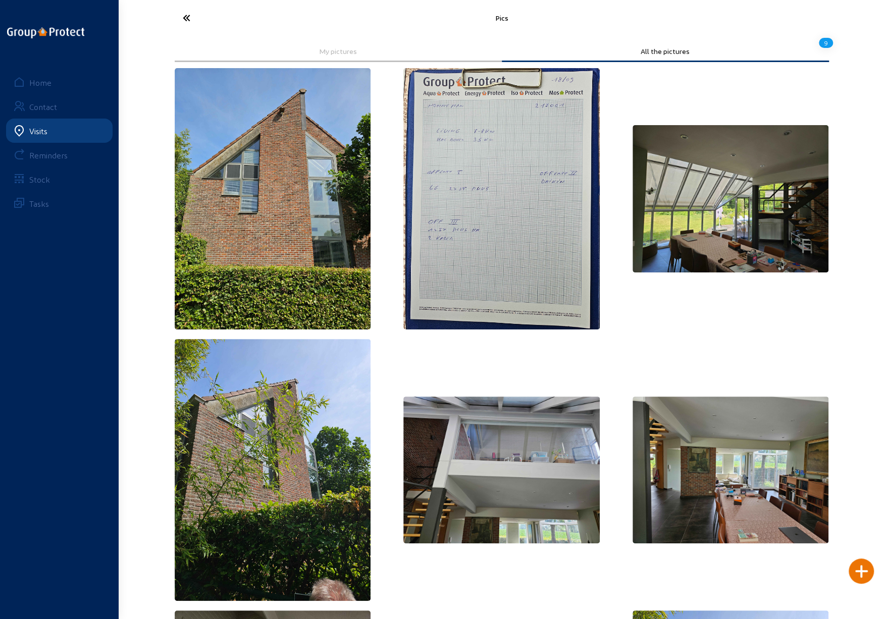
click at [186, 15] on icon at bounding box center [224, 18] width 93 height 18
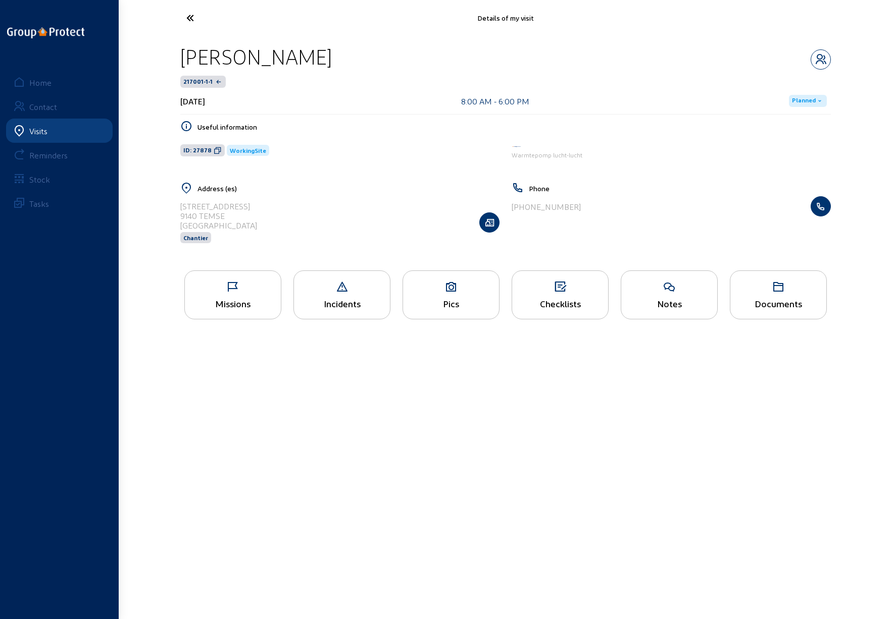
click at [186, 15] on icon at bounding box center [227, 18] width 93 height 18
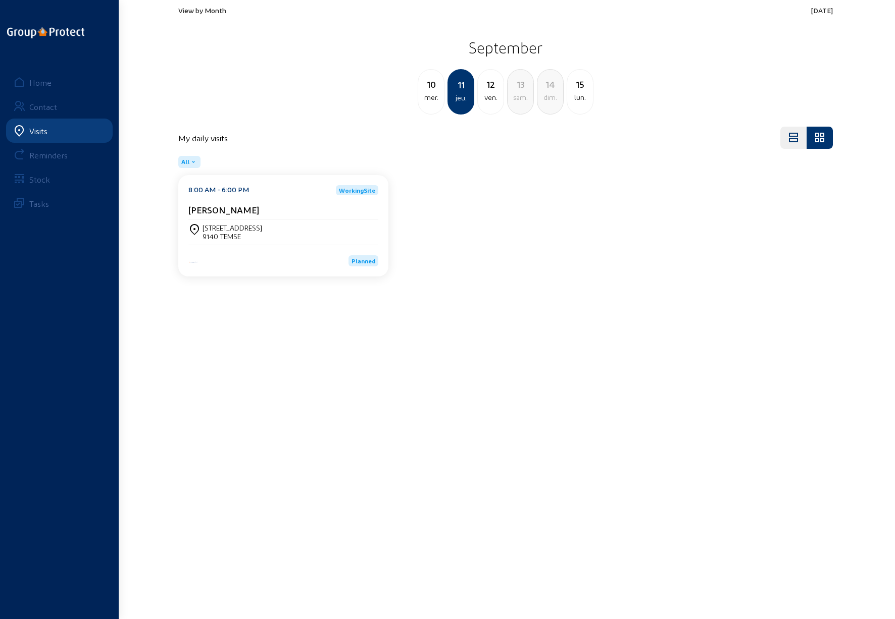
click at [434, 89] on div "10" at bounding box center [431, 84] width 26 height 14
click at [491, 88] on div "11" at bounding box center [491, 84] width 26 height 14
click at [492, 87] on div "12" at bounding box center [491, 84] width 26 height 14
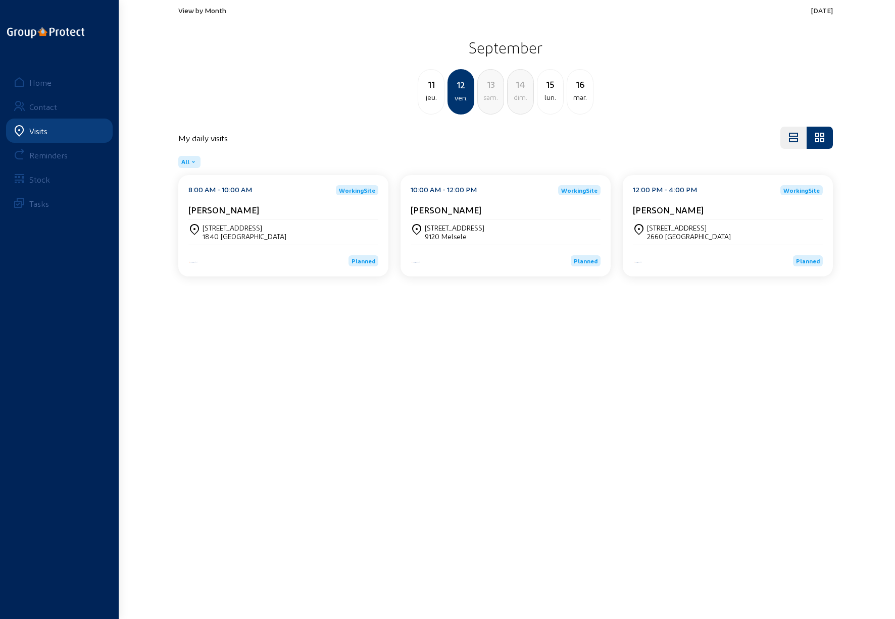
click at [551, 88] on div "15" at bounding box center [550, 84] width 26 height 14
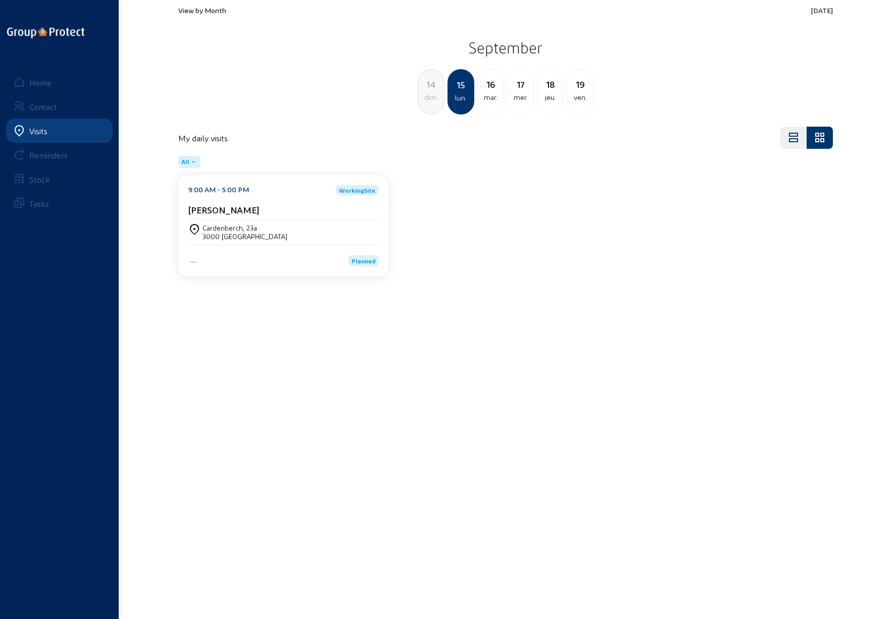
click at [207, 10] on span "View by Month" at bounding box center [202, 10] width 48 height 9
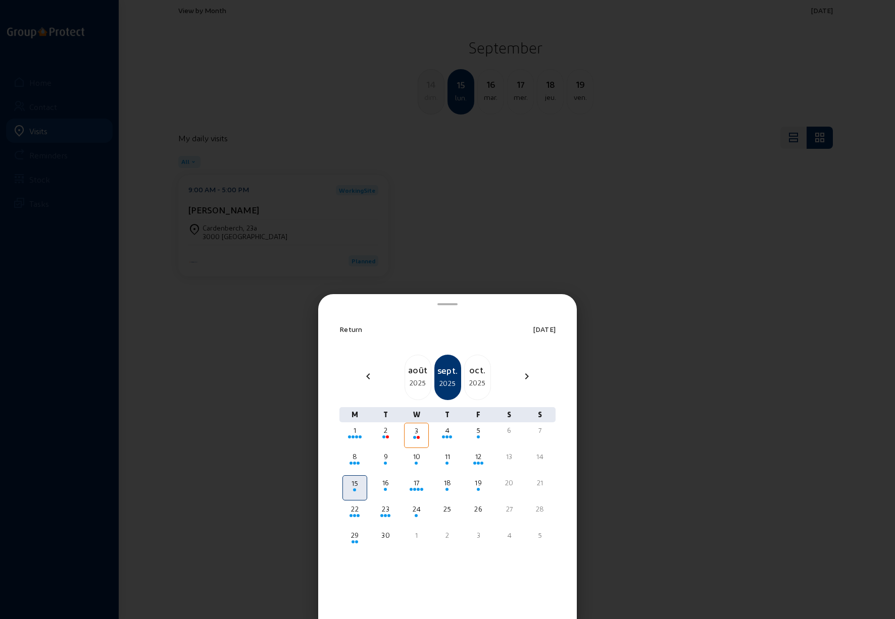
click at [483, 383] on div "2025" at bounding box center [477, 383] width 26 height 12
click at [448, 377] on div "oct." at bounding box center [447, 370] width 25 height 14
click at [416, 378] on div "2025" at bounding box center [418, 383] width 26 height 12
click at [636, 289] on div at bounding box center [447, 309] width 895 height 619
